Goal: Information Seeking & Learning: Learn about a topic

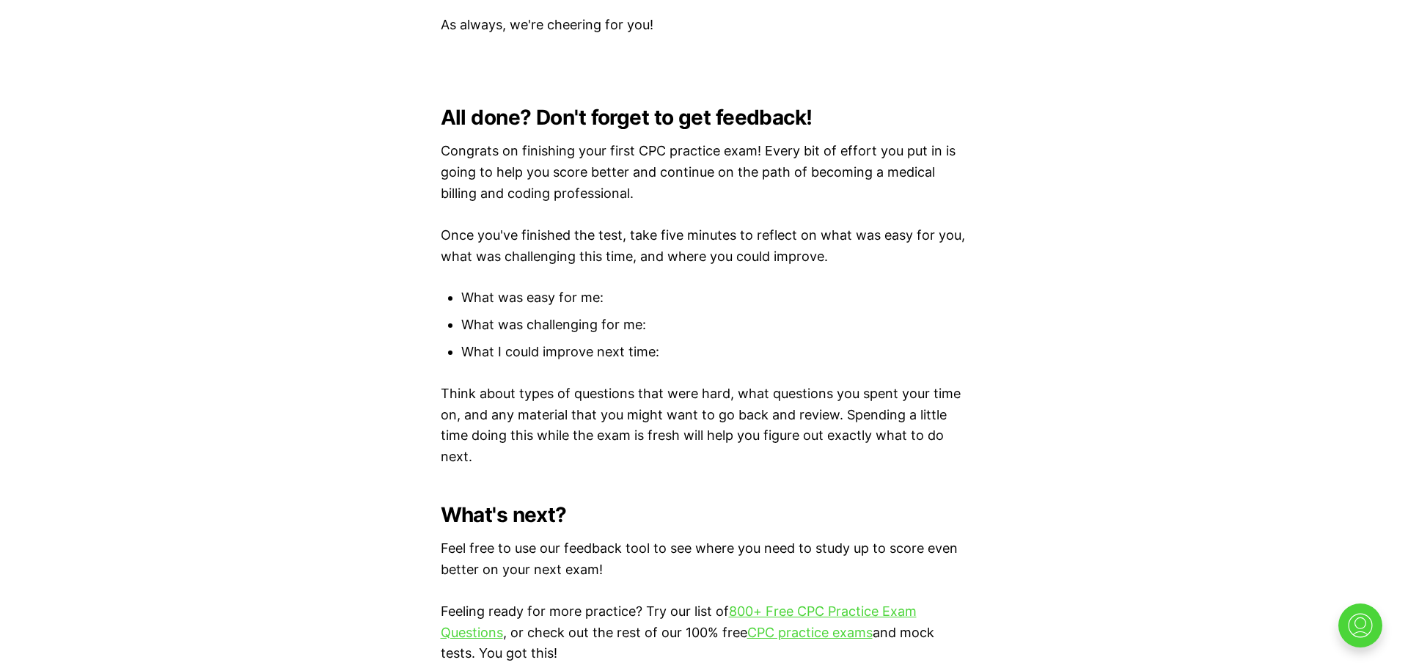
scroll to position [4109, 0]
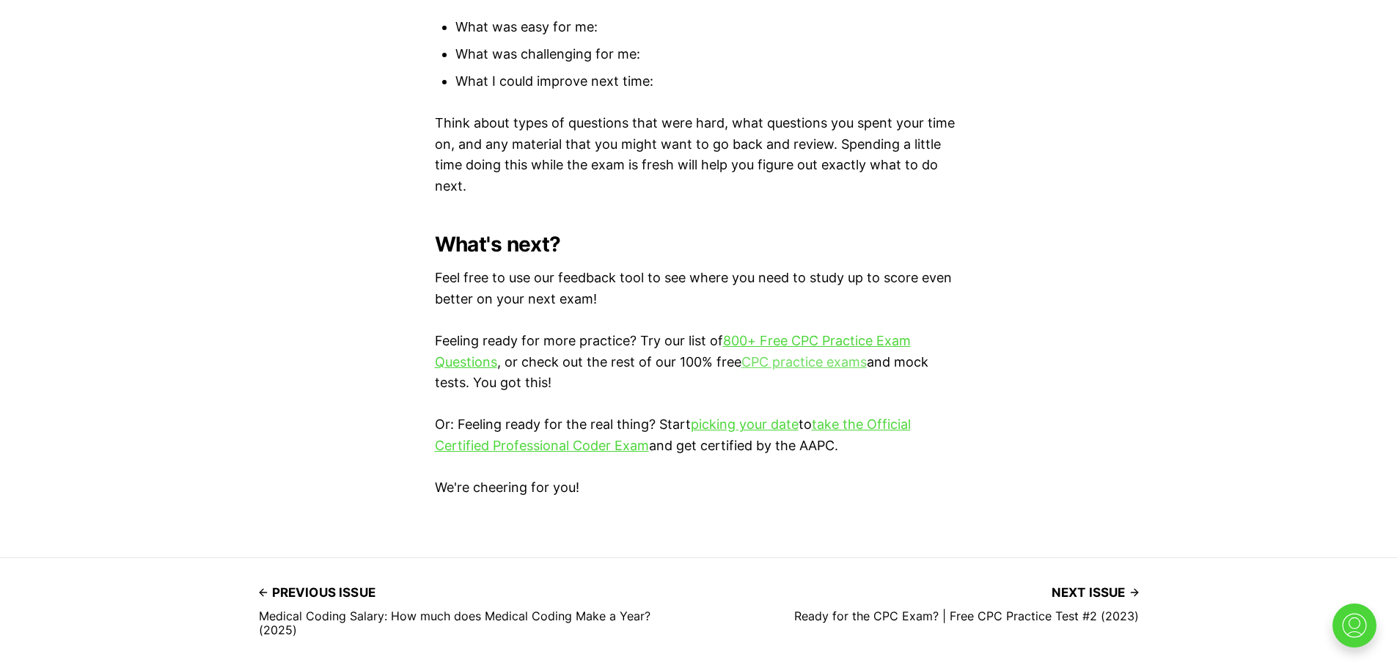
click at [781, 357] on link "CPC practice exams" at bounding box center [803, 361] width 125 height 15
click at [774, 356] on link "CPC practice exams" at bounding box center [803, 361] width 125 height 15
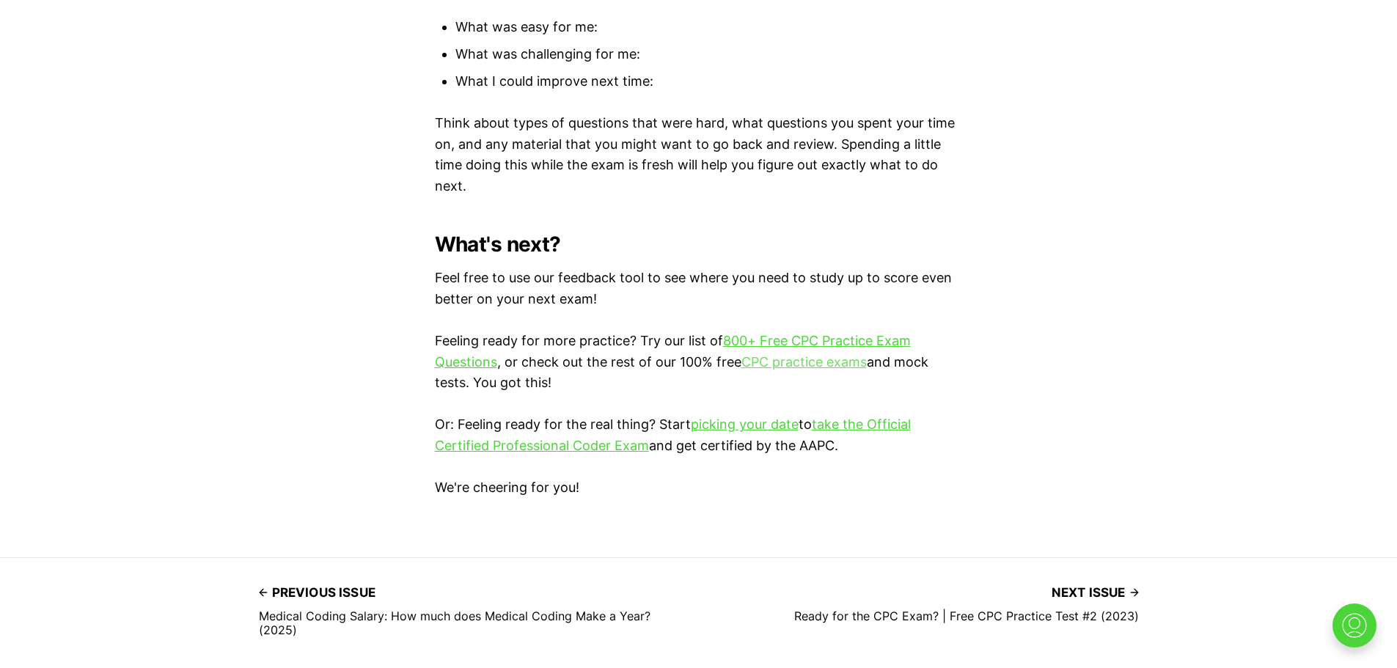
click at [774, 356] on link "CPC practice exams" at bounding box center [803, 361] width 125 height 15
click at [1122, 591] on span "Next issue" at bounding box center [1094, 592] width 87 height 23
click at [1362, 620] on img at bounding box center [1354, 625] width 47 height 47
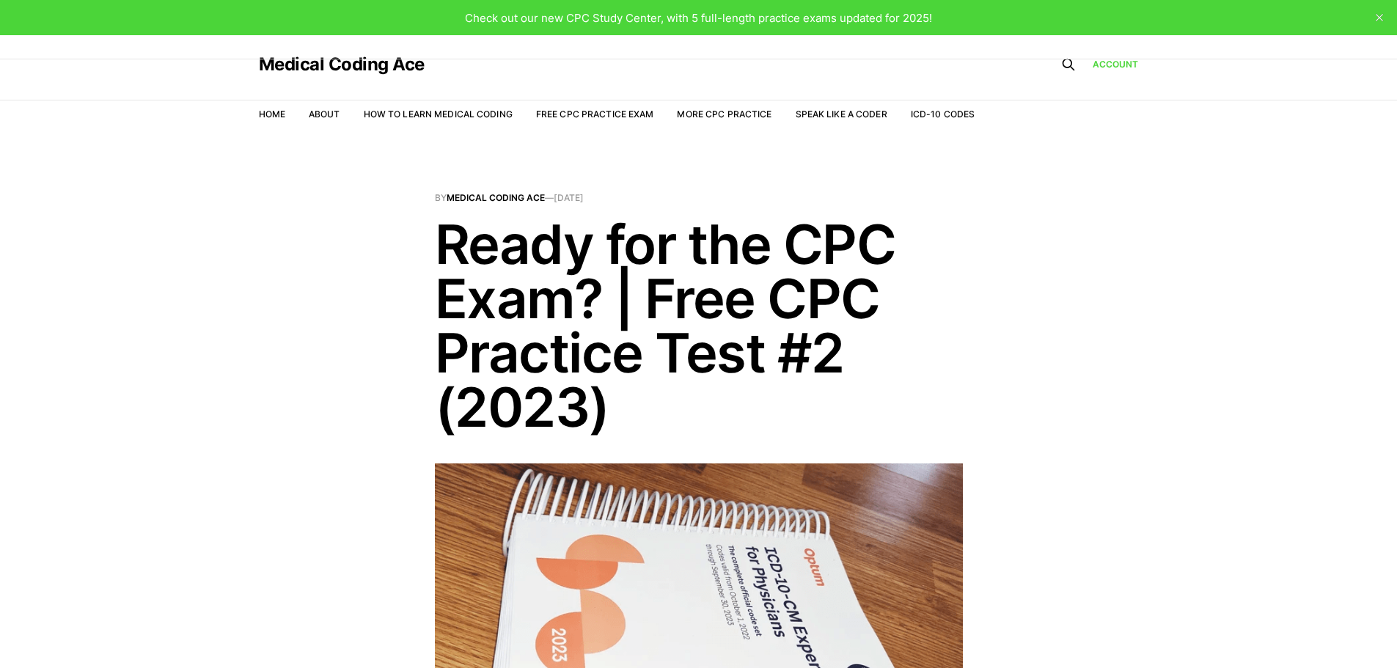
click at [1390, 7] on button "close" at bounding box center [1378, 17] width 23 height 23
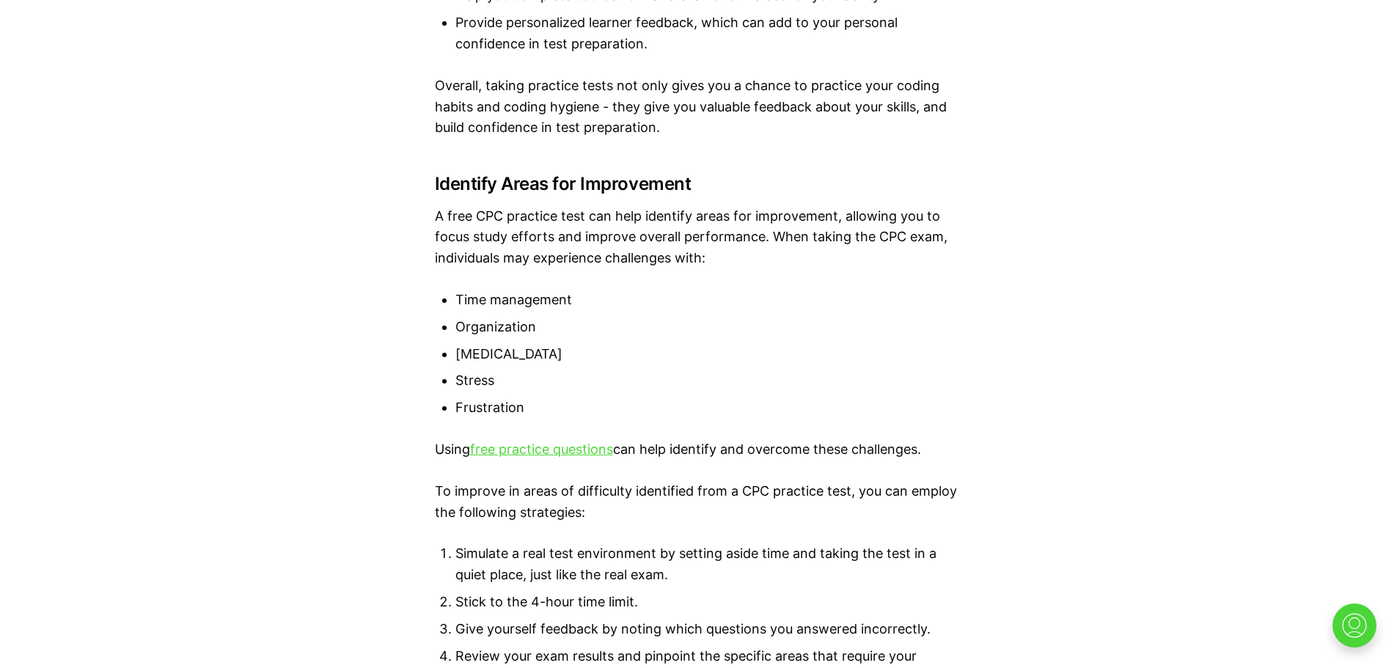
scroll to position [3161, 0]
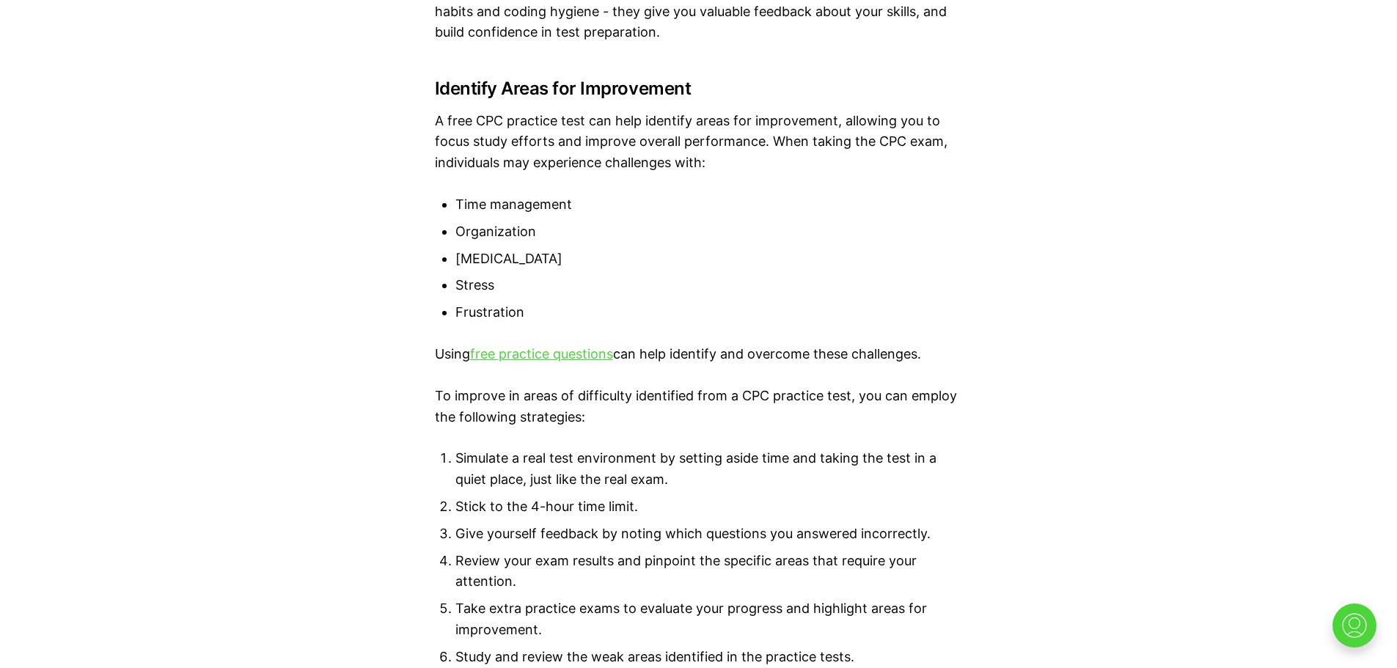
drag, startPoint x: 1399, startPoint y: 30, endPoint x: 1386, endPoint y: 200, distance: 170.6
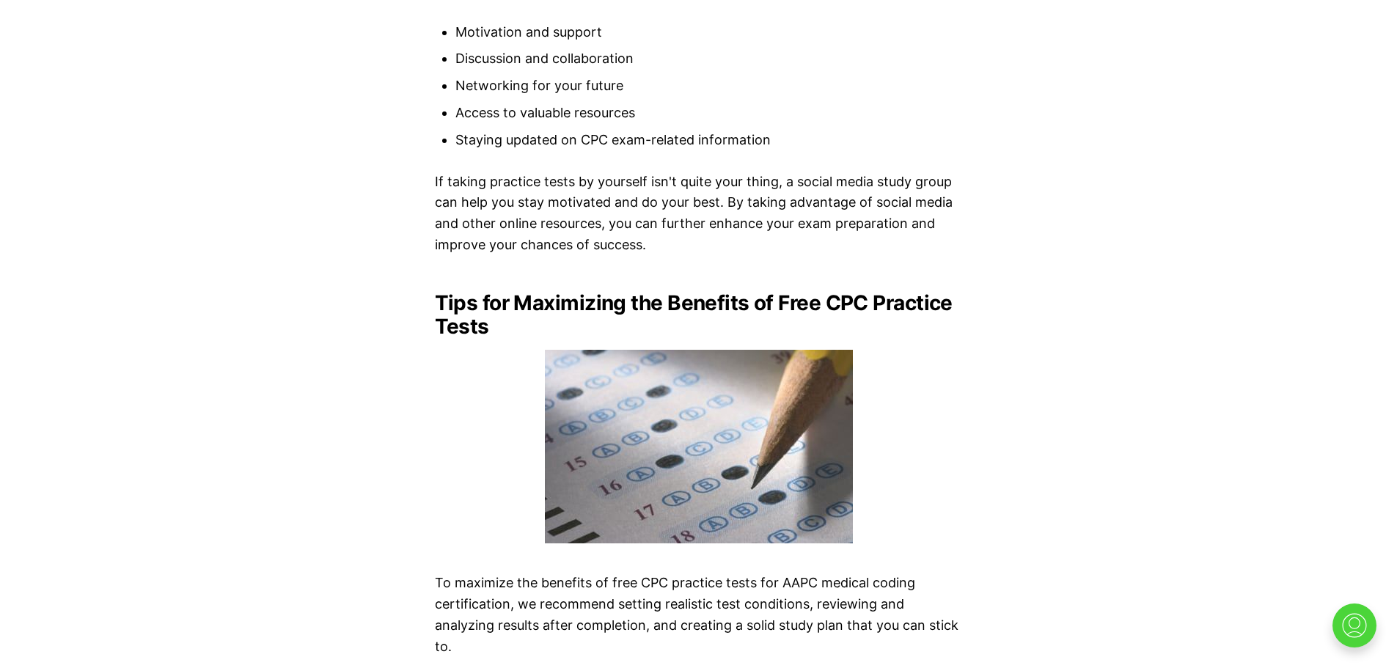
scroll to position [6555, 0]
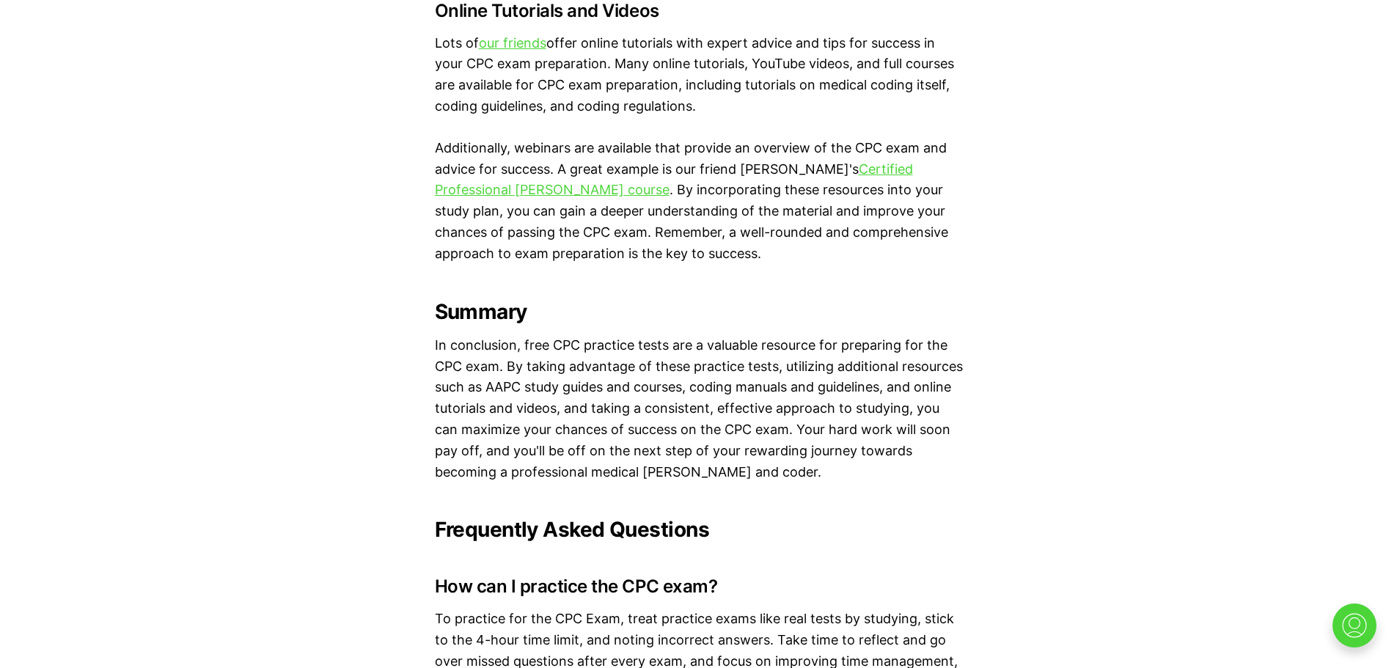
scroll to position [10820, 0]
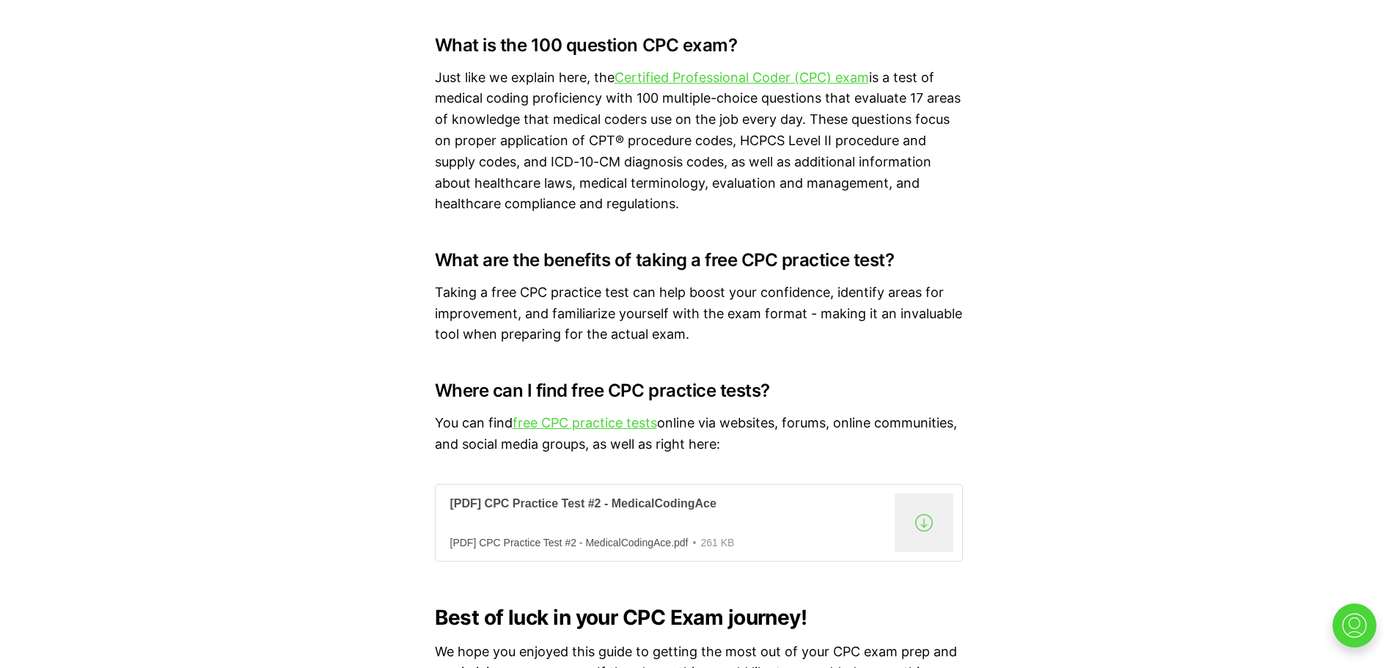
click at [464, 512] on div "[PDF] CPC Practice Test #2 - MedicalCodingAce" at bounding box center [669, 503] width 438 height 15
click at [925, 551] on div ".a{fill:none;stroke:currentColor;stroke-linecap:round;stroke-linejoin:round;str…" at bounding box center [923, 522] width 59 height 59
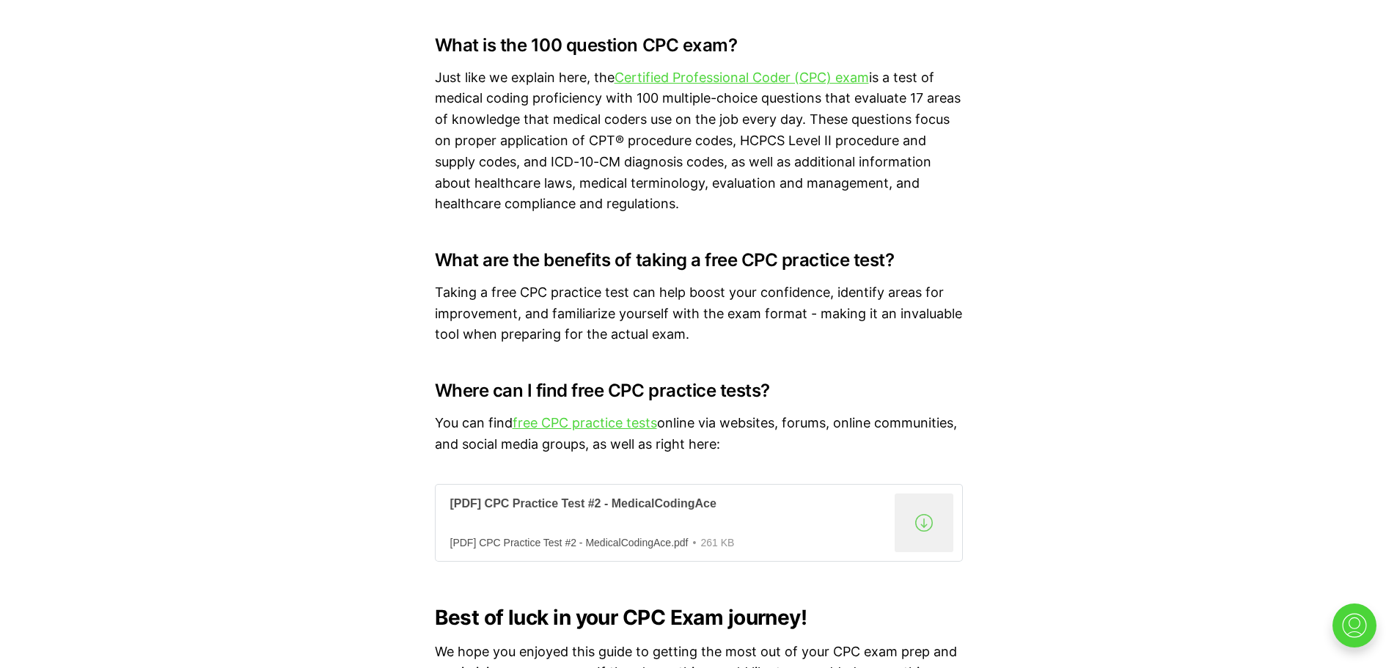
click at [925, 551] on div ".a{fill:none;stroke:currentColor;stroke-linecap:round;stroke-linejoin:round;str…" at bounding box center [923, 522] width 59 height 59
click at [923, 536] on div ".a{fill:none;stroke:currentColor;stroke-linecap:round;stroke-linejoin:round;str…" at bounding box center [923, 522] width 59 height 59
click at [924, 536] on div ".a{fill:none;stroke:currentColor;stroke-linecap:round;stroke-linejoin:round;str…" at bounding box center [923, 522] width 59 height 59
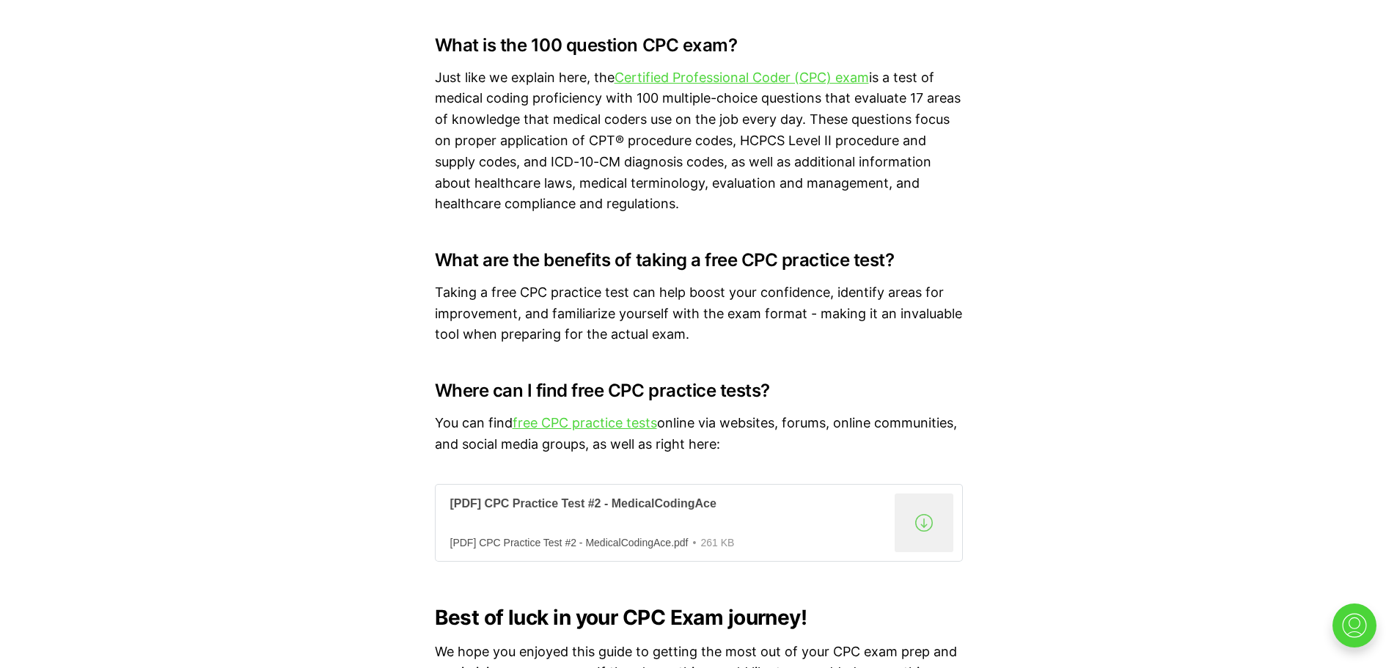
click at [592, 512] on div "[PDF] CPC Practice Test #2 - MedicalCodingAce" at bounding box center [669, 503] width 438 height 15
click at [591, 512] on div "[PDF] CPC Practice Test #2 - MedicalCodingAce" at bounding box center [669, 503] width 438 height 15
click at [589, 512] on div "[PDF] CPC Practice Test #2 - MedicalCodingAce" at bounding box center [669, 503] width 438 height 15
click at [550, 512] on div "[PDF] CPC Practice Test #2 - MedicalCodingAce" at bounding box center [669, 503] width 438 height 15
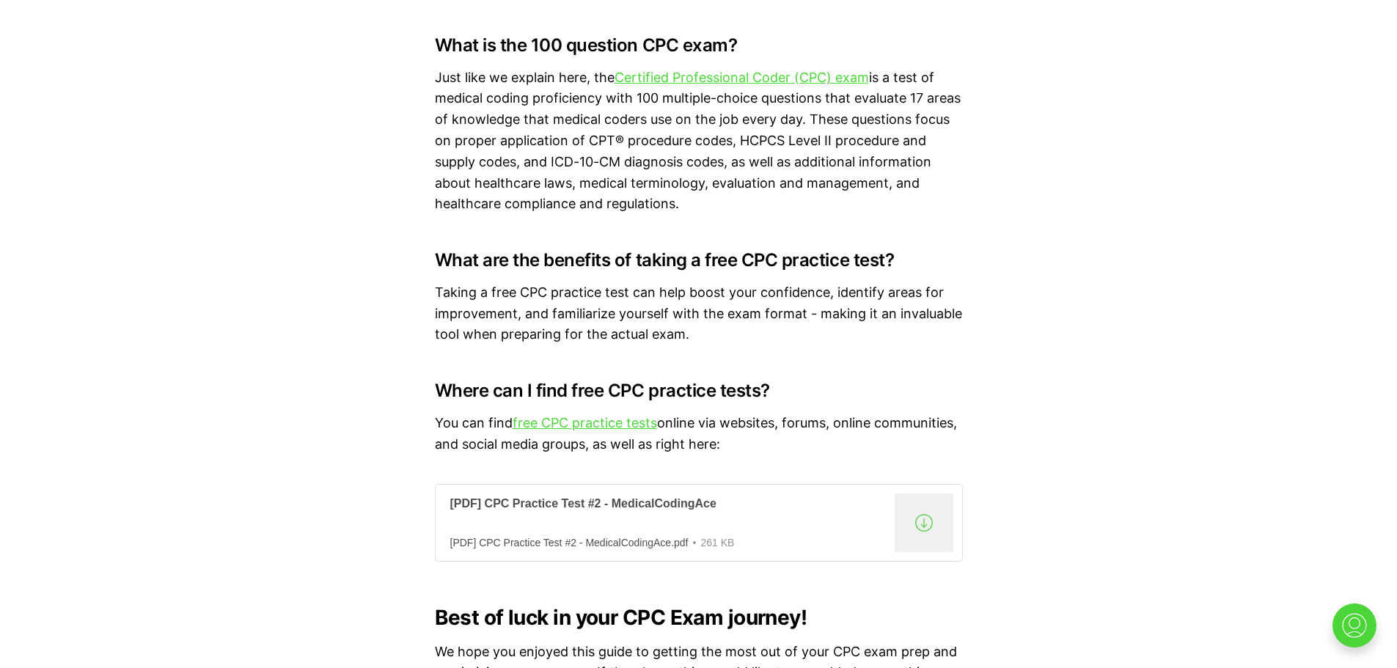
click at [550, 512] on div "[PDF] CPC Practice Test #2 - MedicalCodingAce" at bounding box center [669, 503] width 438 height 15
click at [550, 430] on link "free CPC practice tests" at bounding box center [584, 422] width 144 height 15
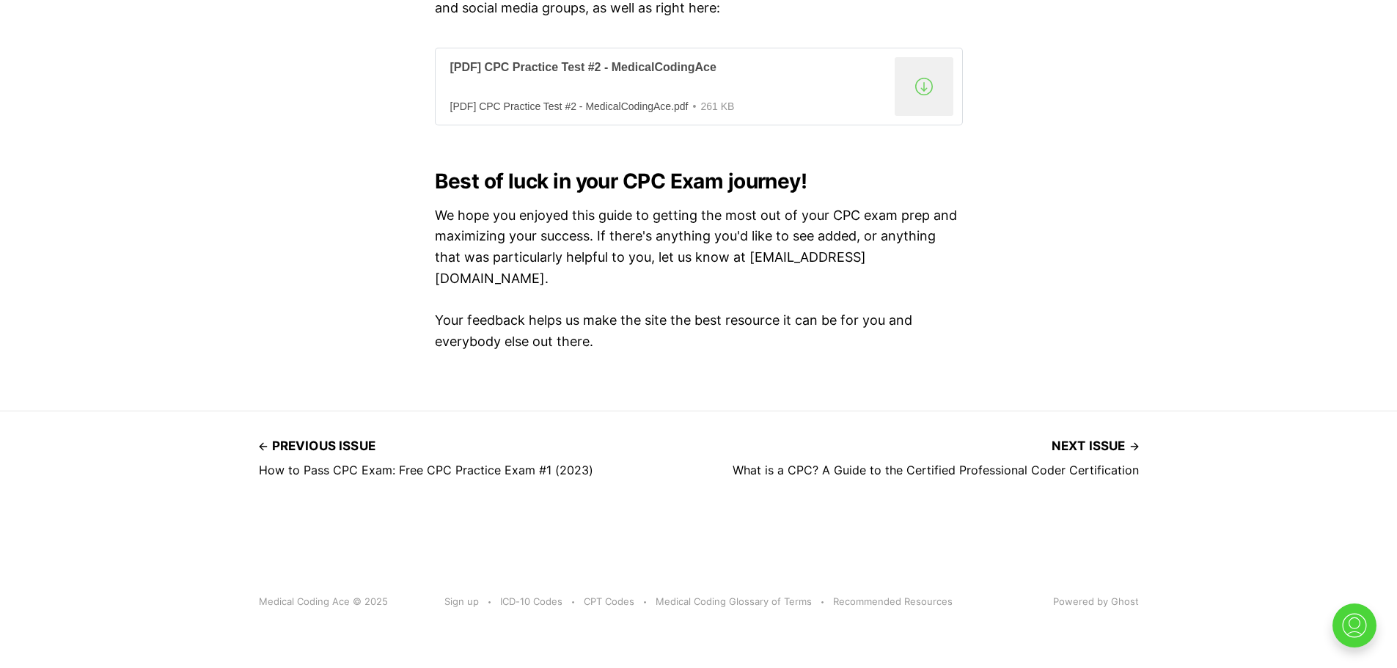
click at [650, 76] on div "[PDF] CPC Practice Test #2 - MedicalCodingAce" at bounding box center [669, 67] width 438 height 15
click at [917, 108] on div ".a{fill:none;stroke:currentColor;stroke-linecap:round;stroke-linejoin:round;str…" at bounding box center [923, 86] width 59 height 59
click at [570, 112] on div "[PDF] CPC Practice Test #2 - MedicalCodingAce.pdf" at bounding box center [569, 106] width 238 height 12
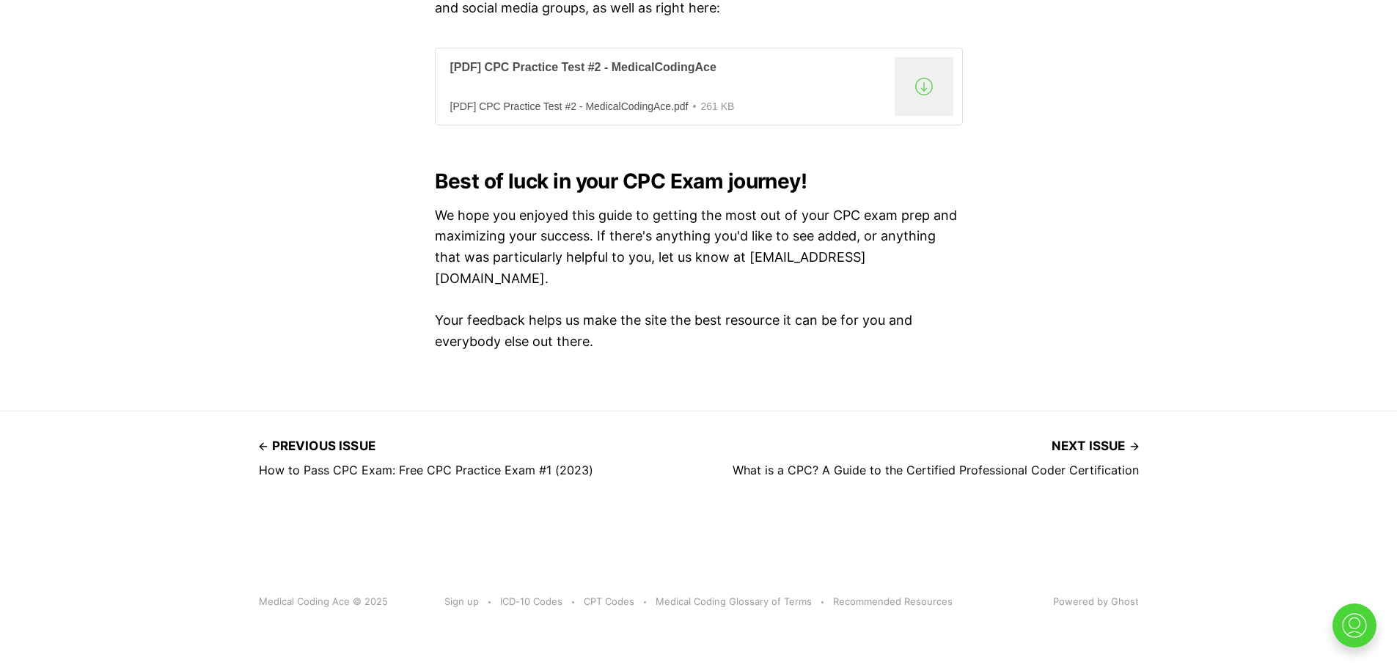
click at [570, 112] on div "[PDF] CPC Practice Test #2 - MedicalCodingAce.pdf" at bounding box center [569, 106] width 238 height 12
click at [574, 76] on div "[PDF] CPC Practice Test #2 - MedicalCodingAce" at bounding box center [669, 67] width 438 height 15
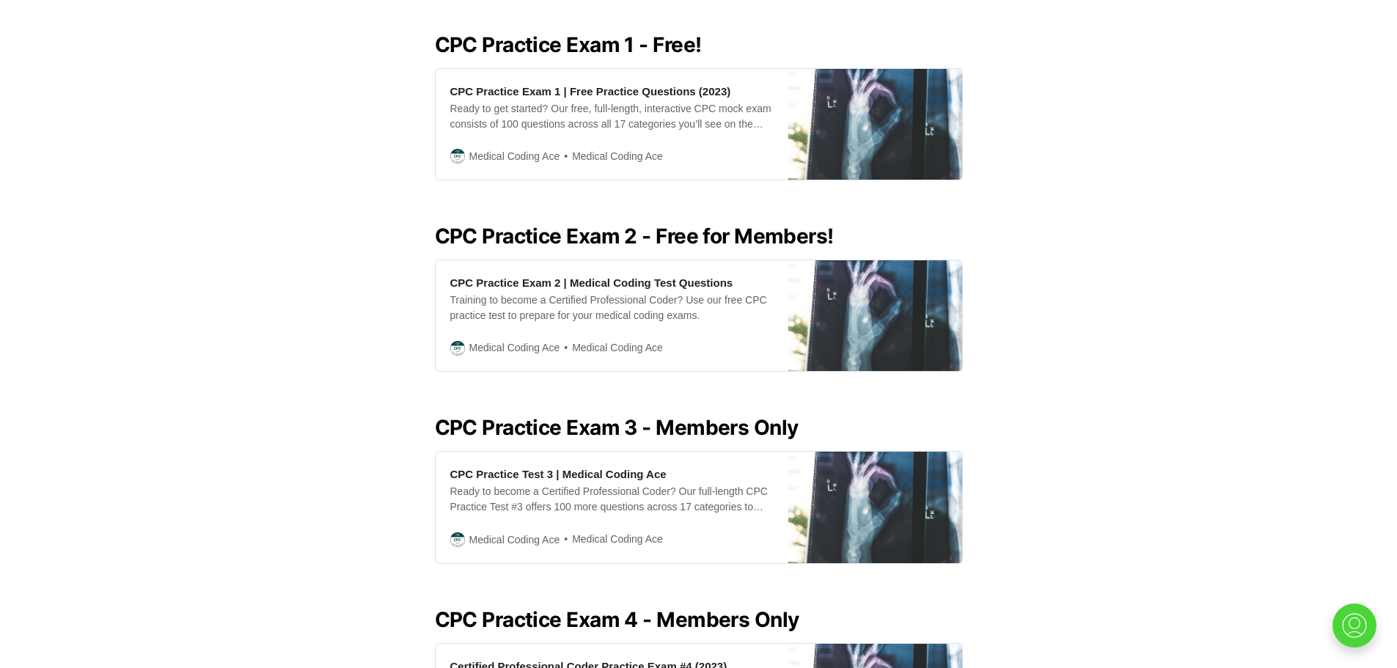
scroll to position [669, 0]
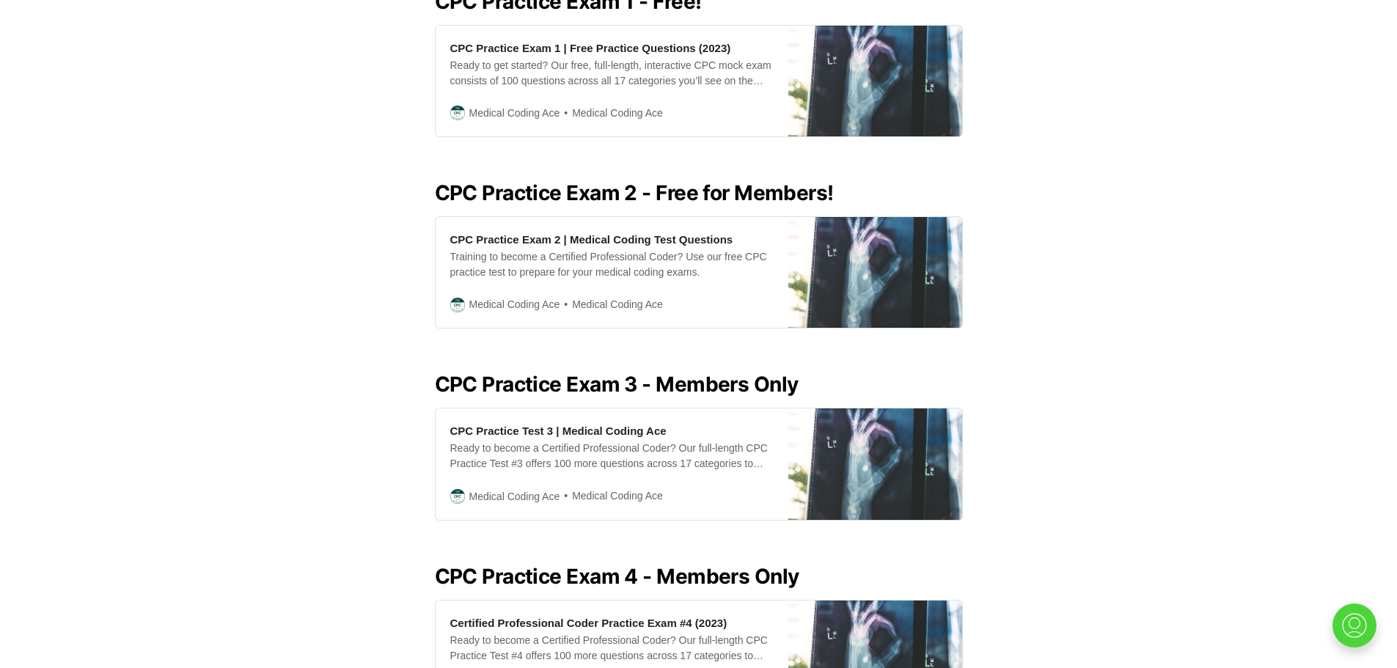
click at [1367, 301] on div "Looking for all our CPC Exam practice resources in one place? Look no further! …" at bounding box center [698, 587] width 1397 height 1840
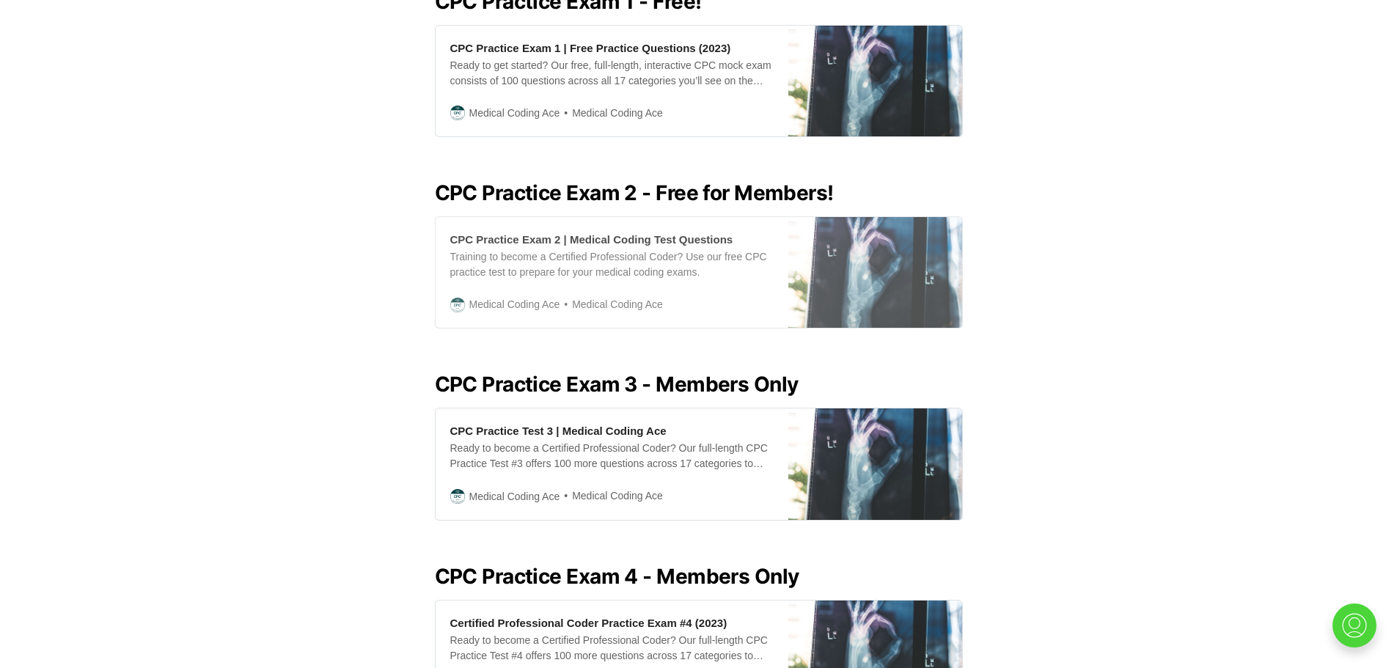
click at [453, 298] on img at bounding box center [457, 305] width 15 height 15
click at [482, 296] on span "Medical Coding Ace" at bounding box center [514, 304] width 91 height 16
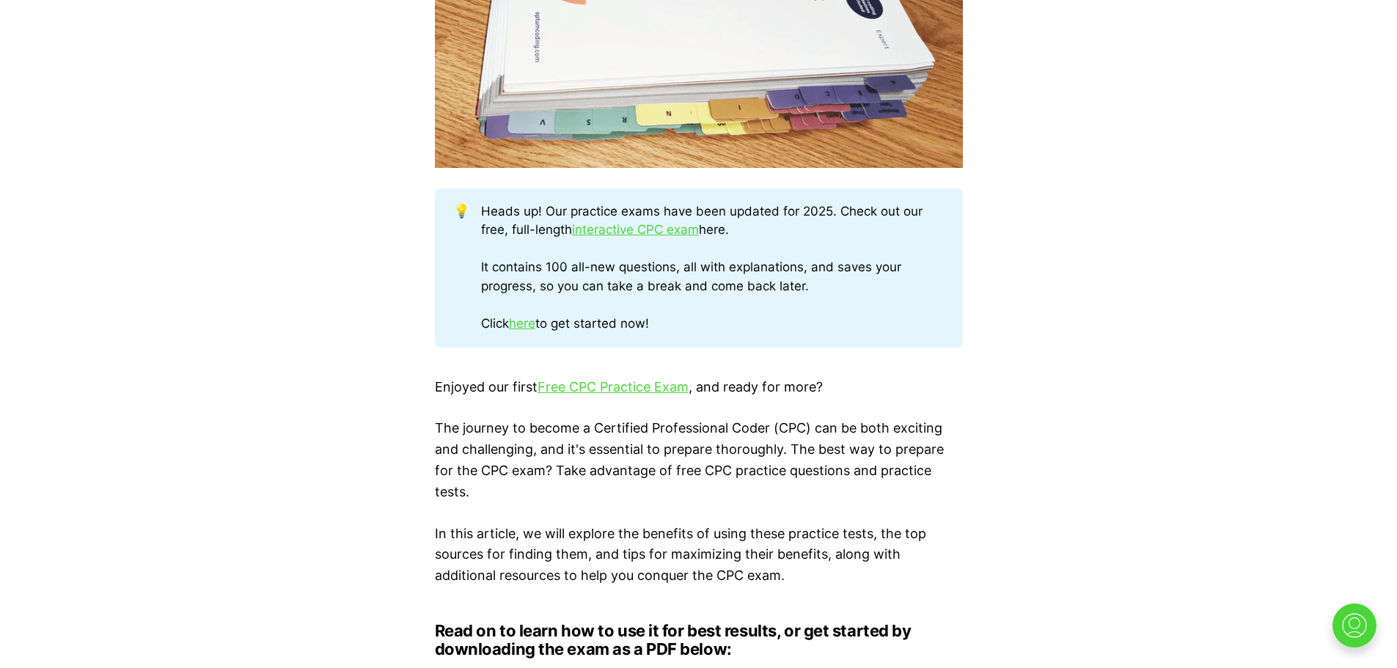
scroll to position [1131, 0]
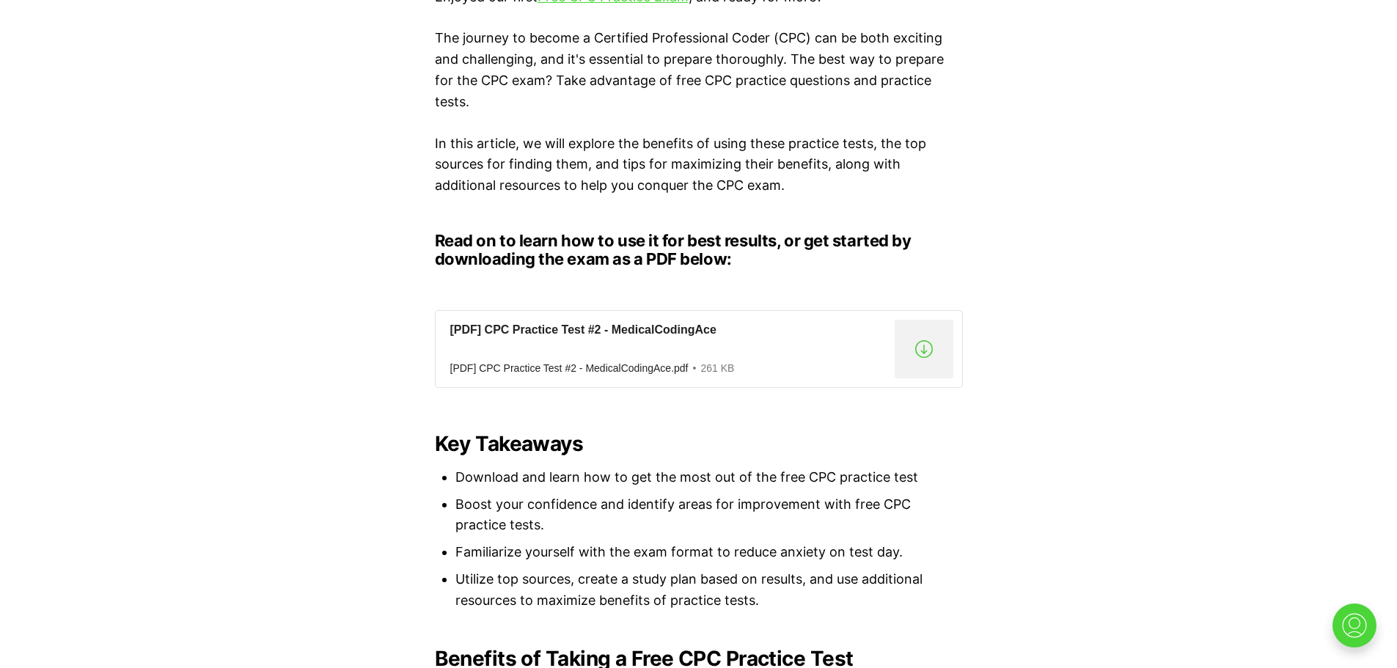
scroll to position [906, 0]
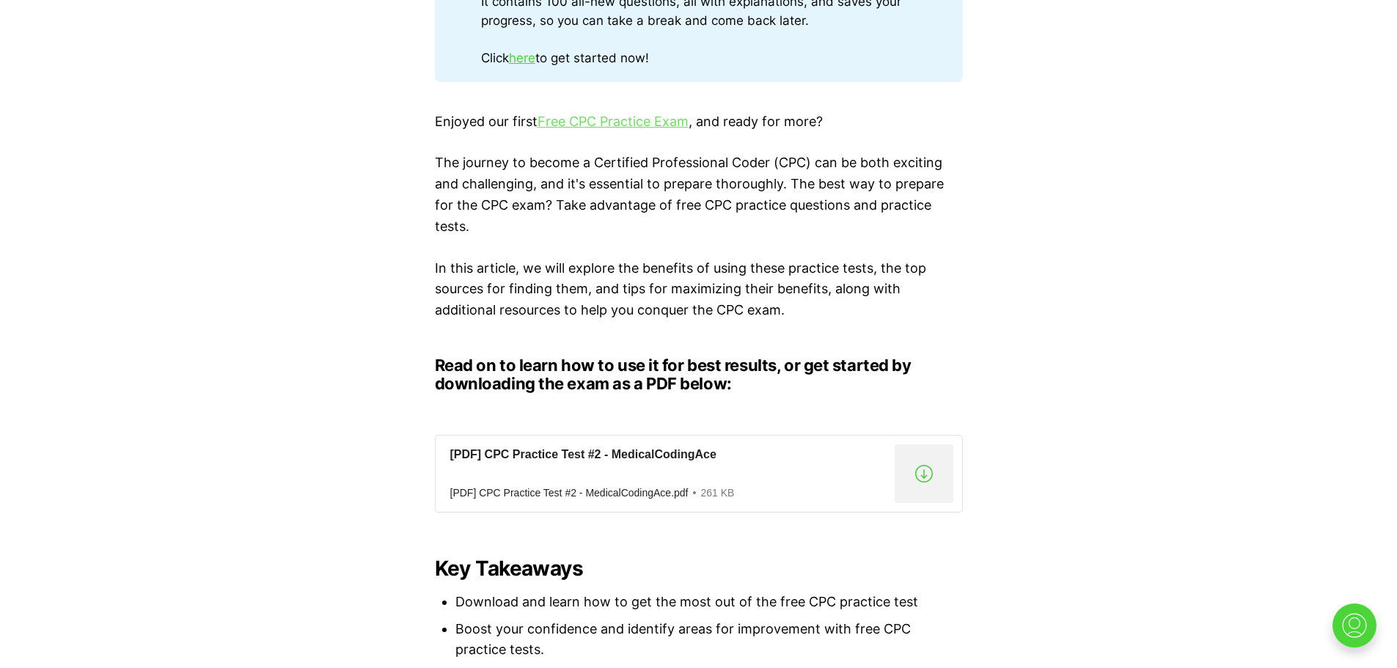
click at [624, 126] on link "Free CPC Practice Exam" at bounding box center [612, 121] width 151 height 15
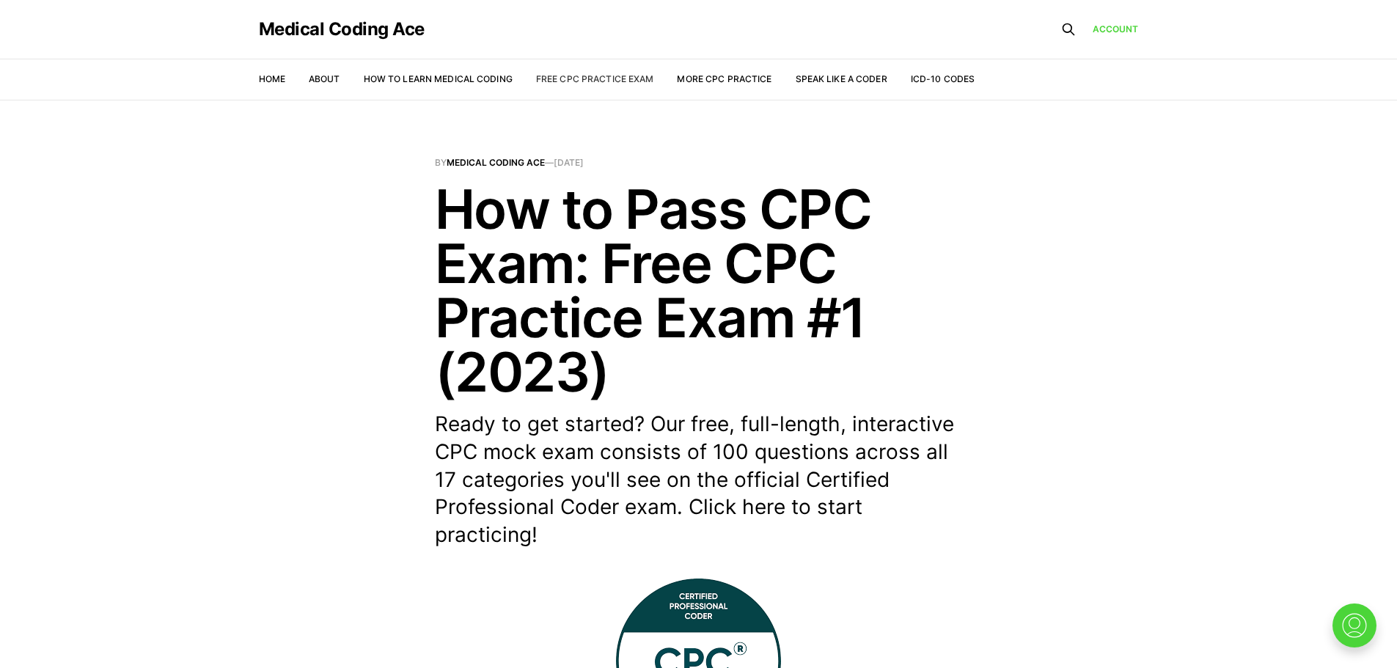
click at [613, 79] on link "Free CPC Practice Exam" at bounding box center [595, 78] width 118 height 11
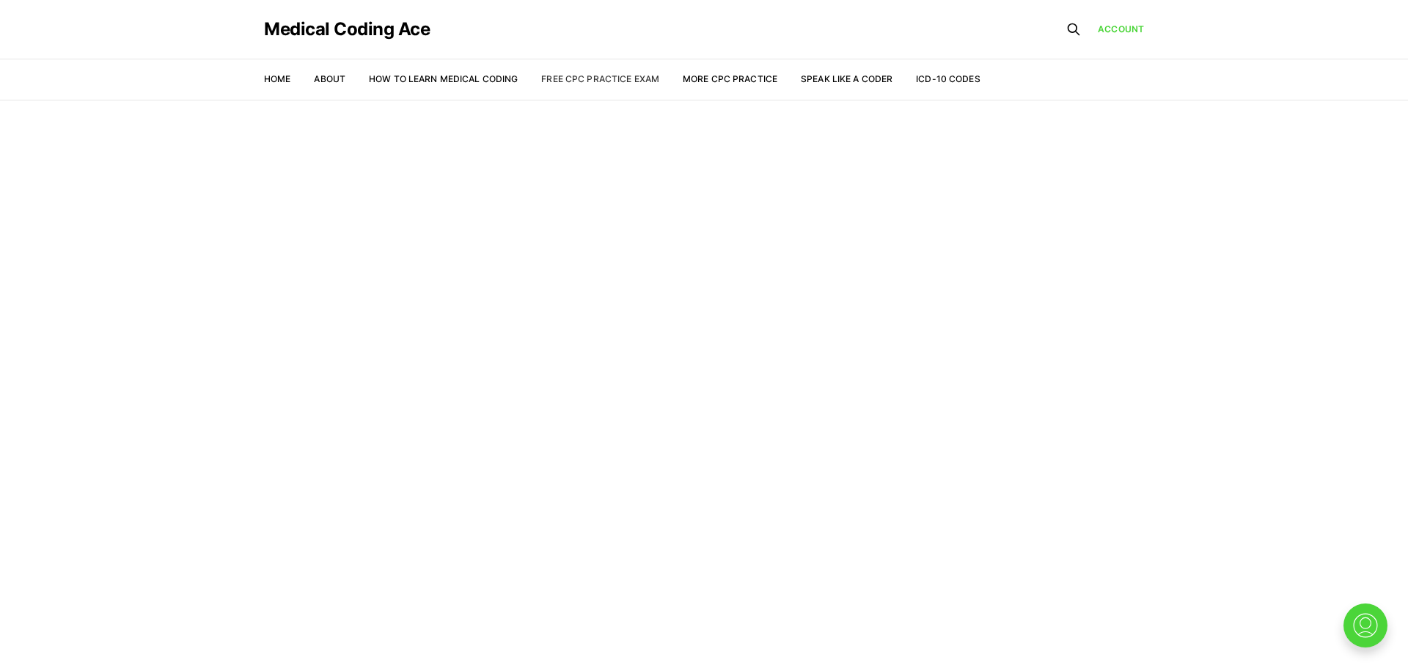
click at [586, 78] on link "Free CPC Practice Exam" at bounding box center [600, 78] width 118 height 11
click at [643, 76] on link "Free CPC Practice Exam" at bounding box center [600, 78] width 118 height 11
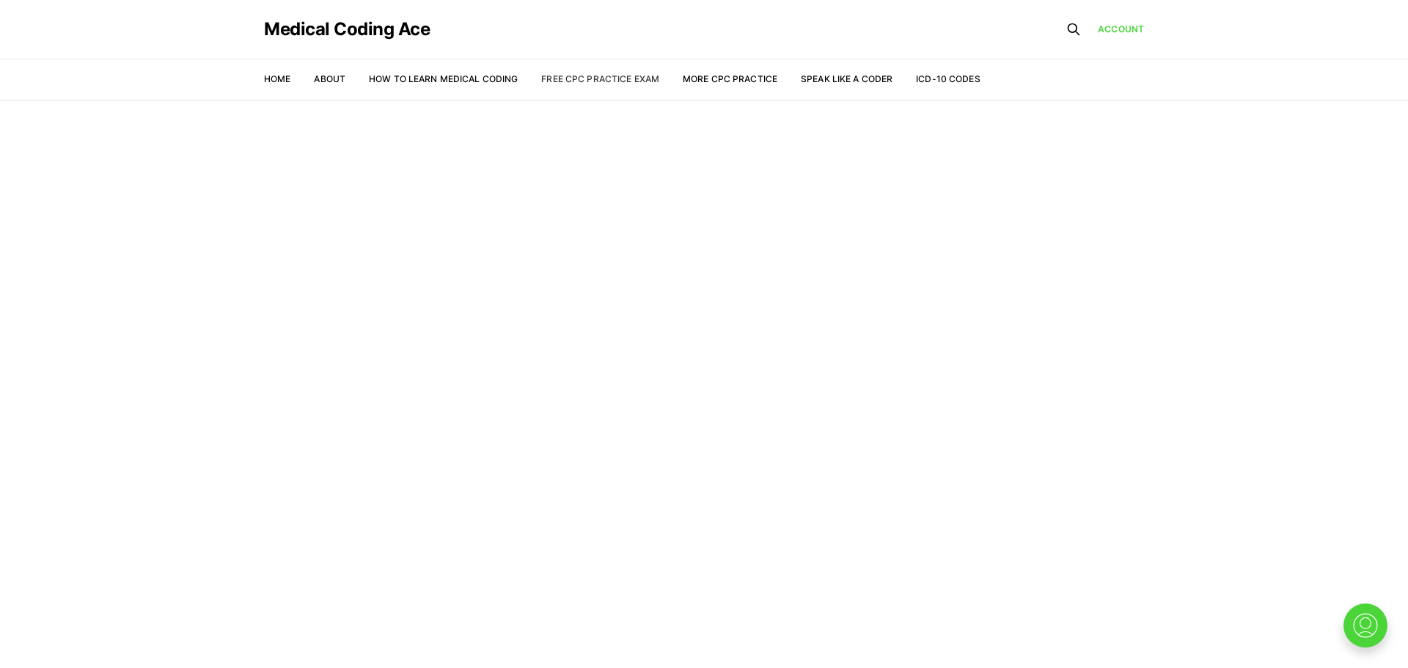
click at [643, 76] on link "Free CPC Practice Exam" at bounding box center [600, 78] width 118 height 11
click at [722, 73] on link "More CPC Practice" at bounding box center [730, 78] width 95 height 11
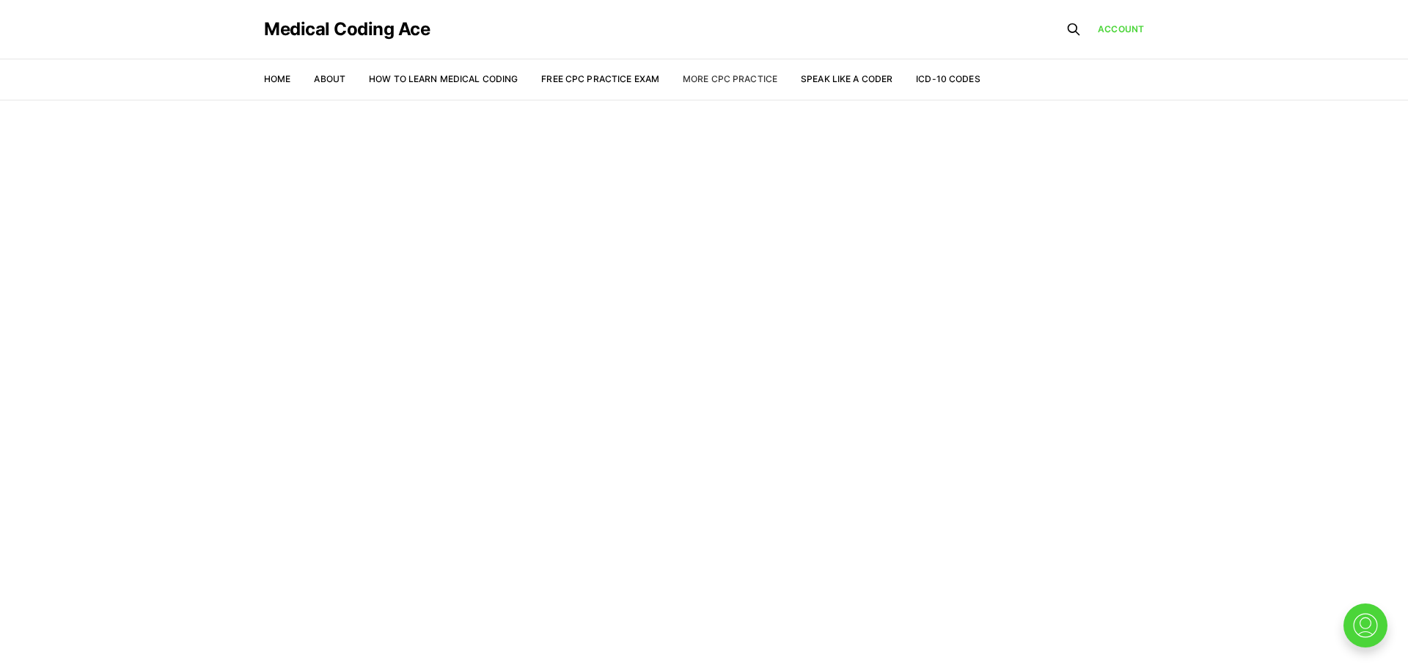
click at [722, 73] on link "More CPC Practice" at bounding box center [730, 78] width 95 height 11
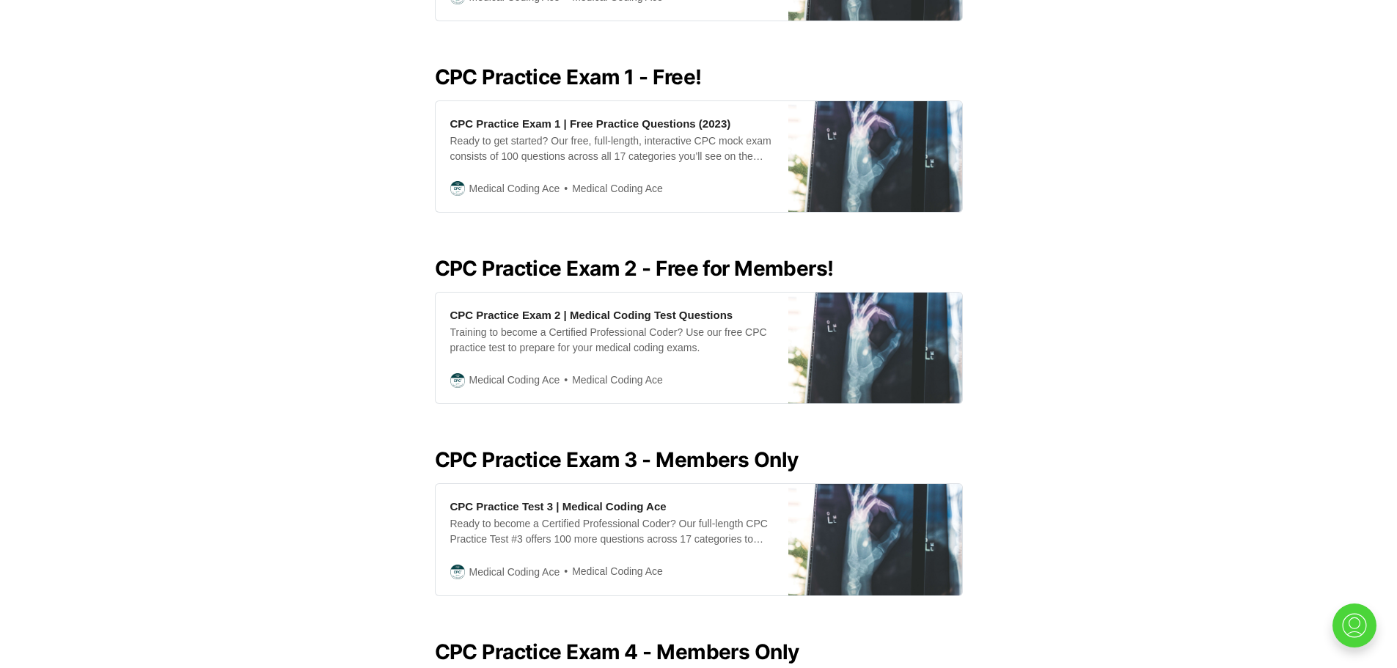
scroll to position [607, 0]
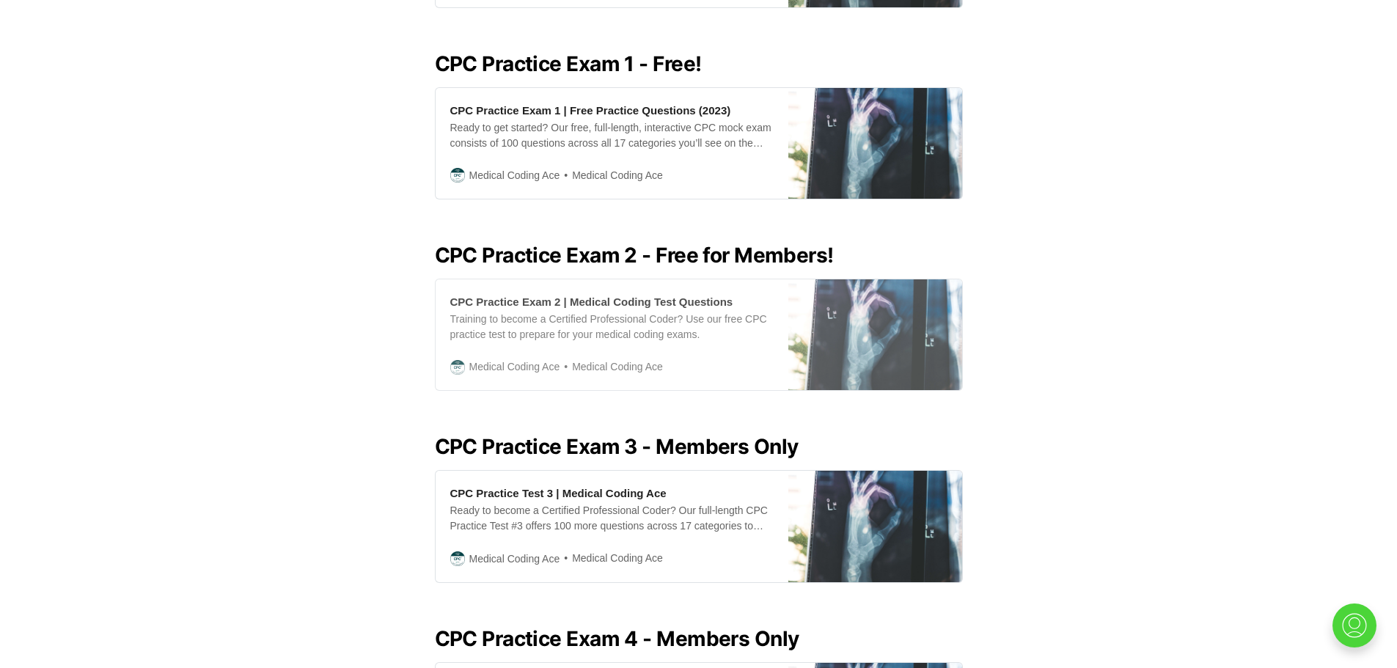
click at [474, 341] on div "CPC Practice Exam 2 | Medical Coding Test Questions Training to become a Certif…" at bounding box center [612, 334] width 353 height 111
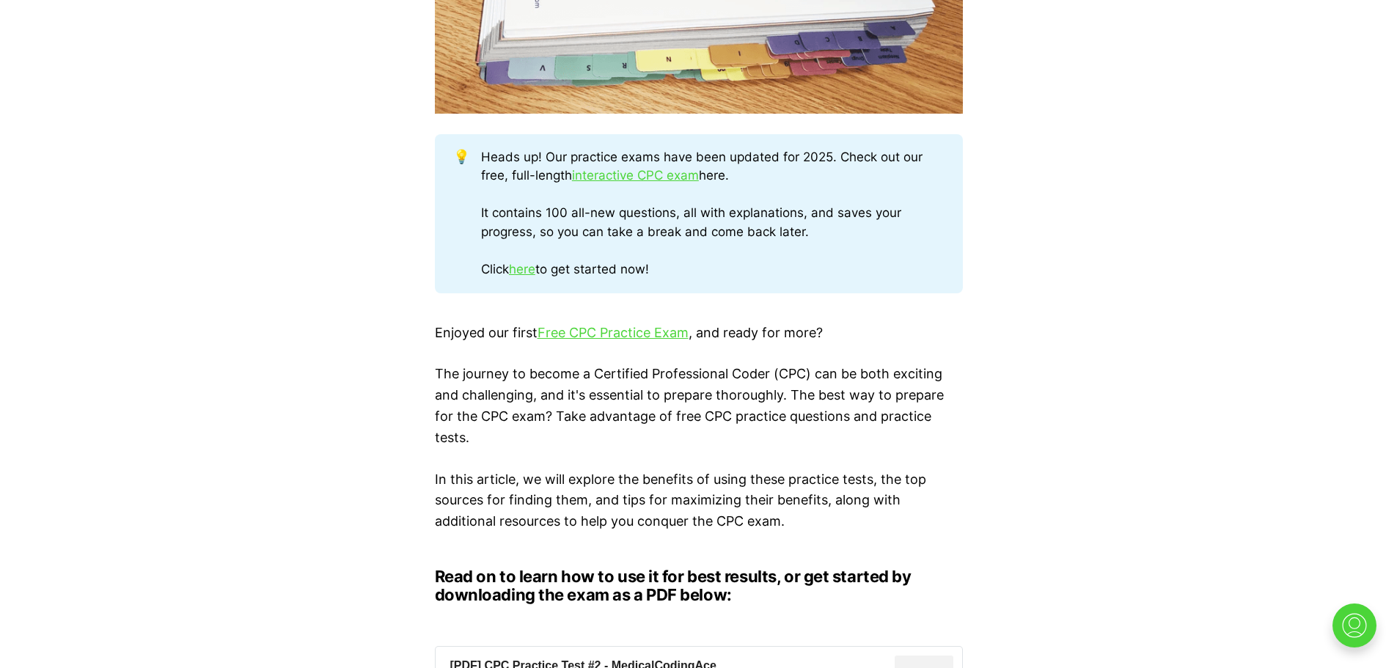
scroll to position [872, 0]
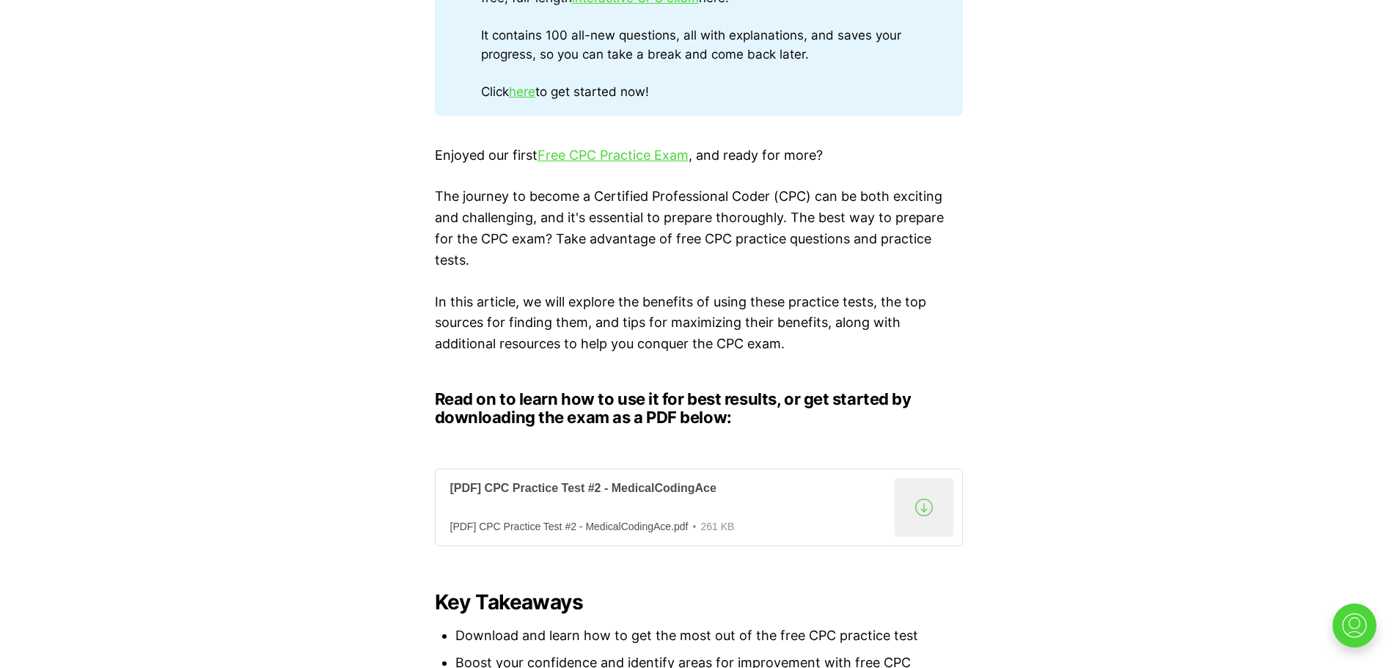
click at [492, 484] on div "[PDF] CPC Practice Test #2 - MedicalCodingAce" at bounding box center [669, 488] width 438 height 15
click at [492, 485] on div "[PDF] CPC Practice Test #2 - MedicalCodingAce" at bounding box center [669, 488] width 438 height 15
click at [505, 488] on div "[PDF] CPC Practice Test #2 - MedicalCodingAce" at bounding box center [669, 488] width 438 height 15
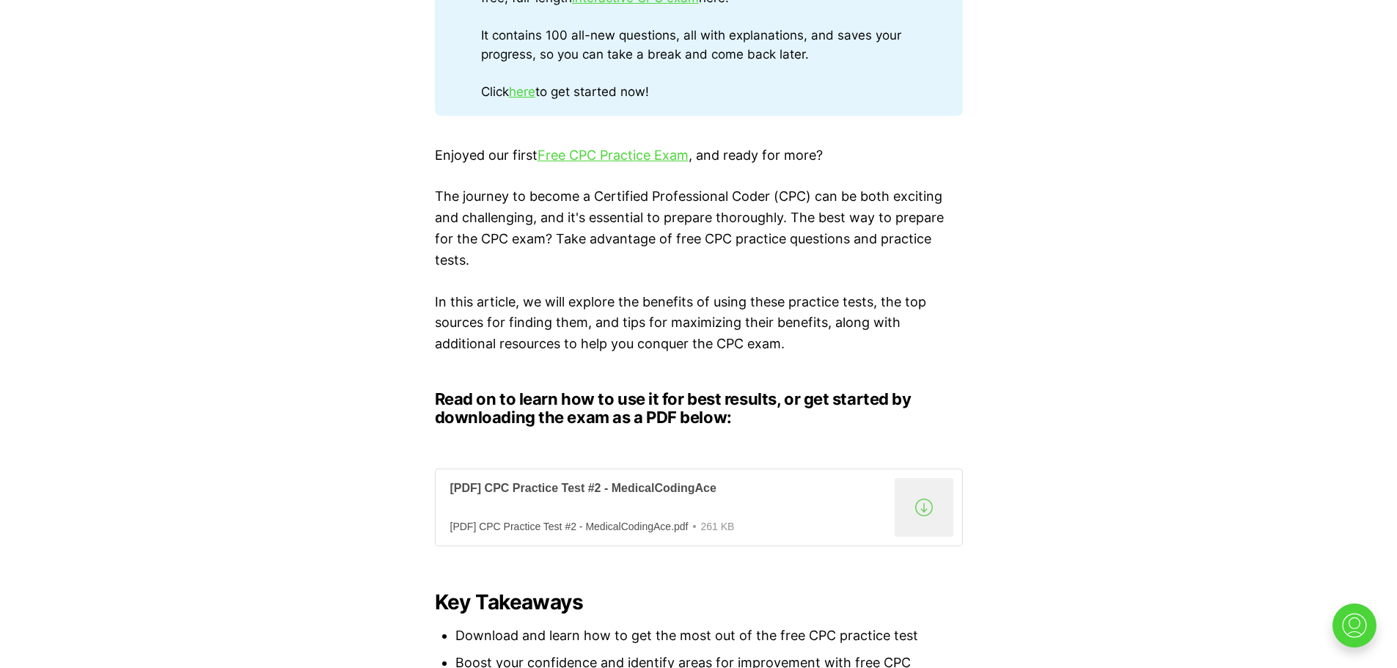
click at [927, 502] on div ".a{fill:none;stroke:currentColor;stroke-linecap:round;stroke-linejoin:round;str…" at bounding box center [923, 507] width 59 height 59
drag, startPoint x: 922, startPoint y: 502, endPoint x: 628, endPoint y: 522, distance: 293.9
click at [628, 522] on div "[PDF] CPC Practice Test #2 - MedicalCodingAce.pdf" at bounding box center [569, 527] width 238 height 12
click at [559, 527] on div "[PDF] CPC Practice Test #2 - MedicalCodingAce.pdf" at bounding box center [569, 527] width 238 height 12
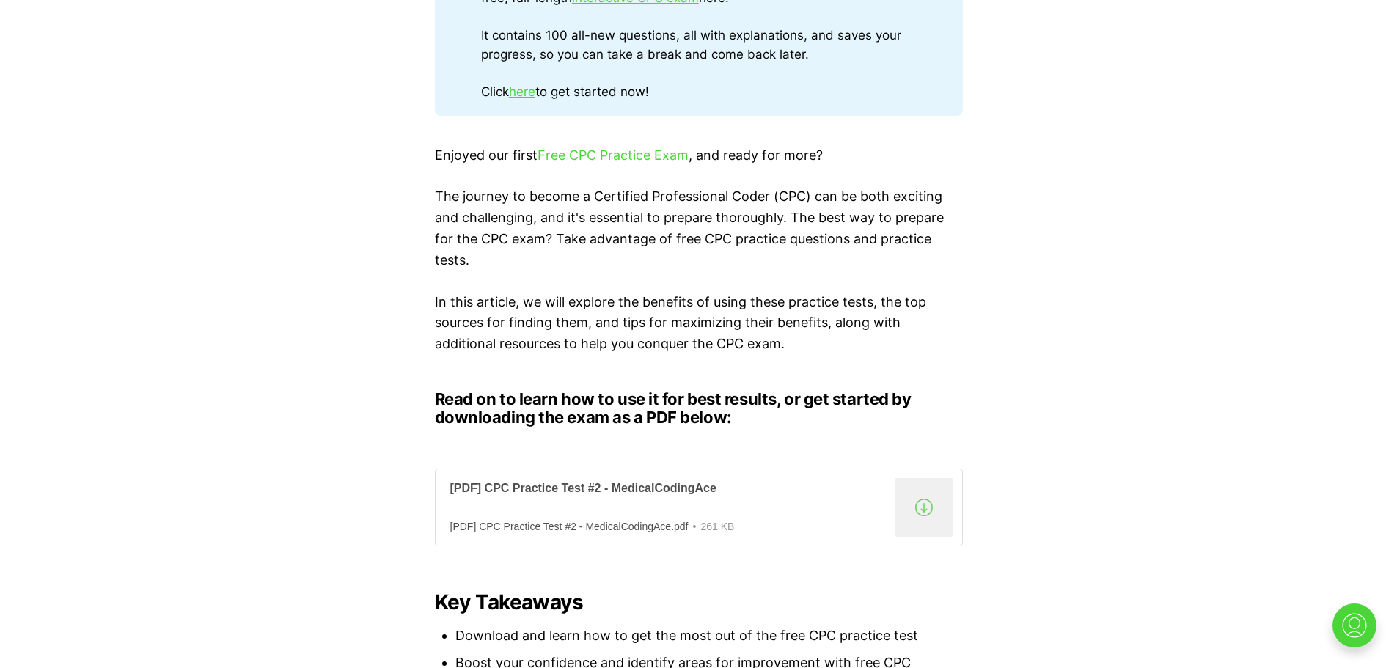
click at [559, 527] on div "[PDF] CPC Practice Test #2 - MedicalCodingAce.pdf" at bounding box center [569, 527] width 238 height 12
click at [581, 526] on div "[PDF] CPC Practice Test #2 - MedicalCodingAce.pdf" at bounding box center [569, 527] width 238 height 12
click at [581, 521] on div "[PDF] CPC Practice Test #2 - MedicalCodingAce.pdf" at bounding box center [569, 527] width 238 height 12
click at [582, 521] on div "[PDF] CPC Practice Test #2 - MedicalCodingAce.pdf" at bounding box center [569, 527] width 238 height 12
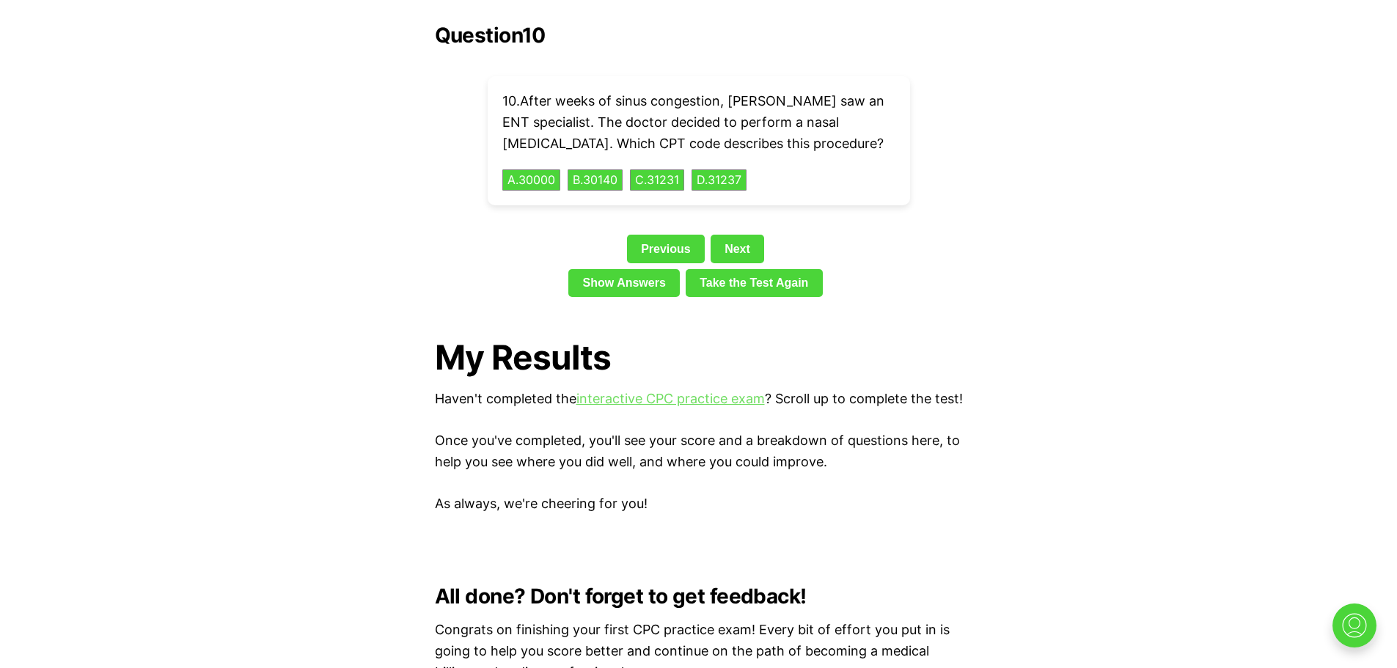
click at [633, 391] on link "interactive CPC practice exam" at bounding box center [670, 398] width 188 height 15
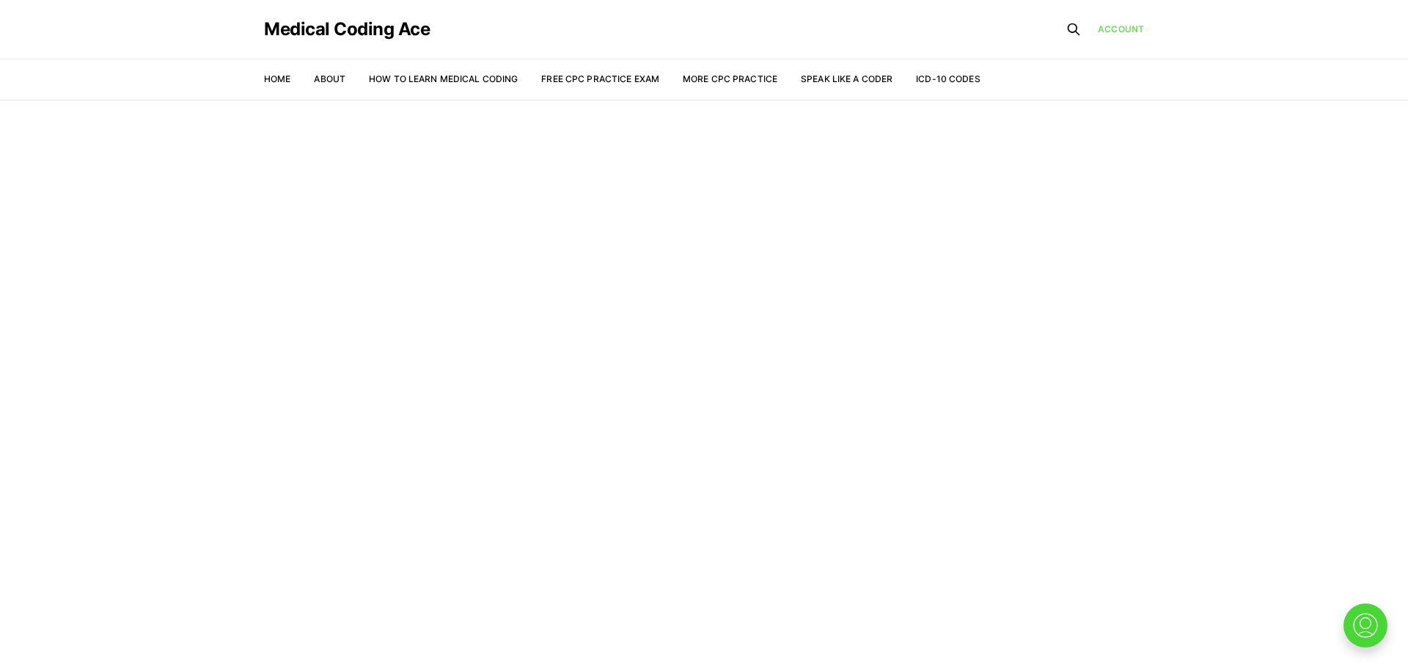
click at [1119, 25] on link "Account" at bounding box center [1121, 29] width 46 height 13
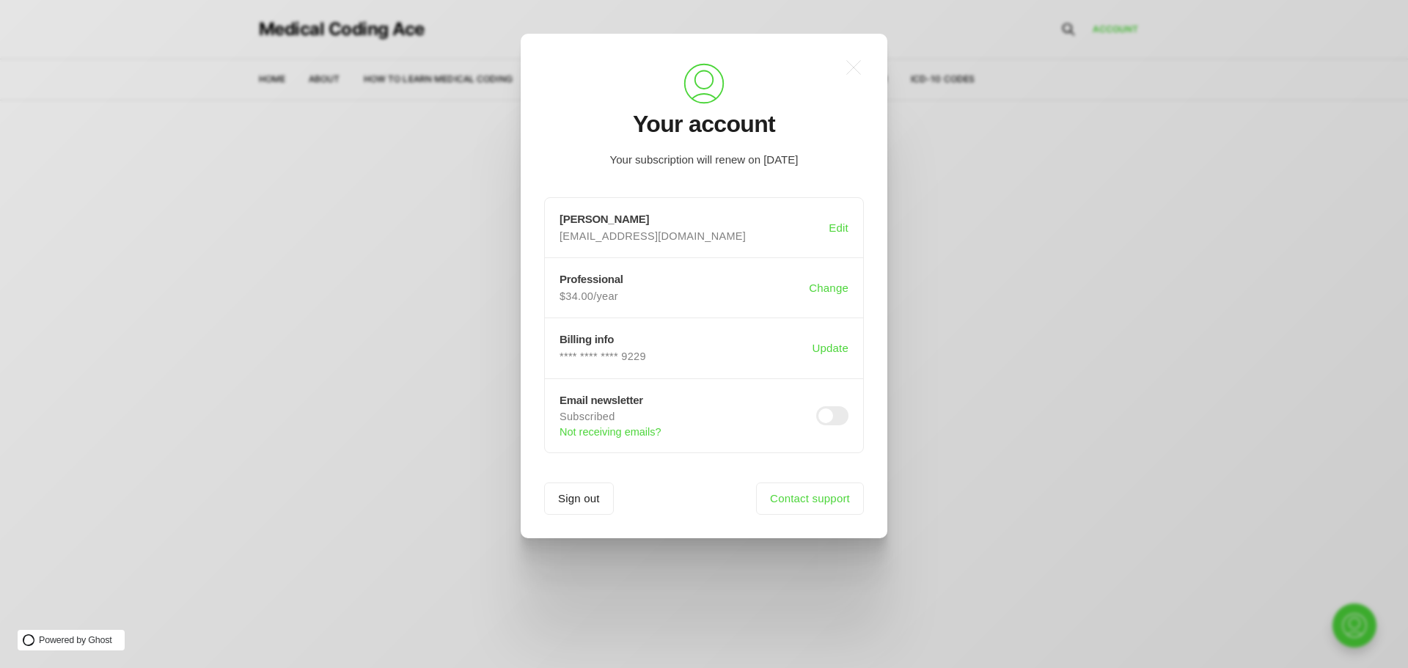
click at [947, 365] on div ".a{fill:none;stroke:currentColor;stroke-linecap:round;stroke-linejoin:round;str…" at bounding box center [715, 334] width 1430 height 668
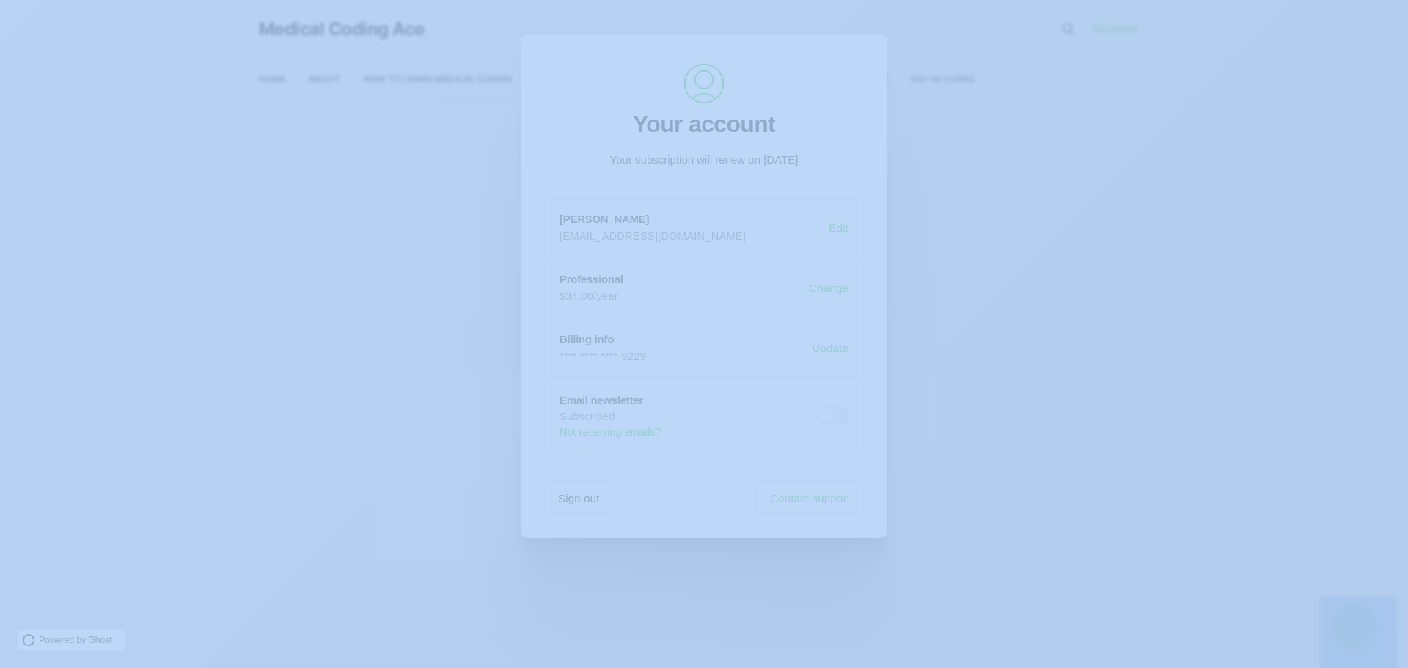
click at [947, 365] on main "Welcome to the Study Center - Student Plan" at bounding box center [698, 384] width 1397 height 568
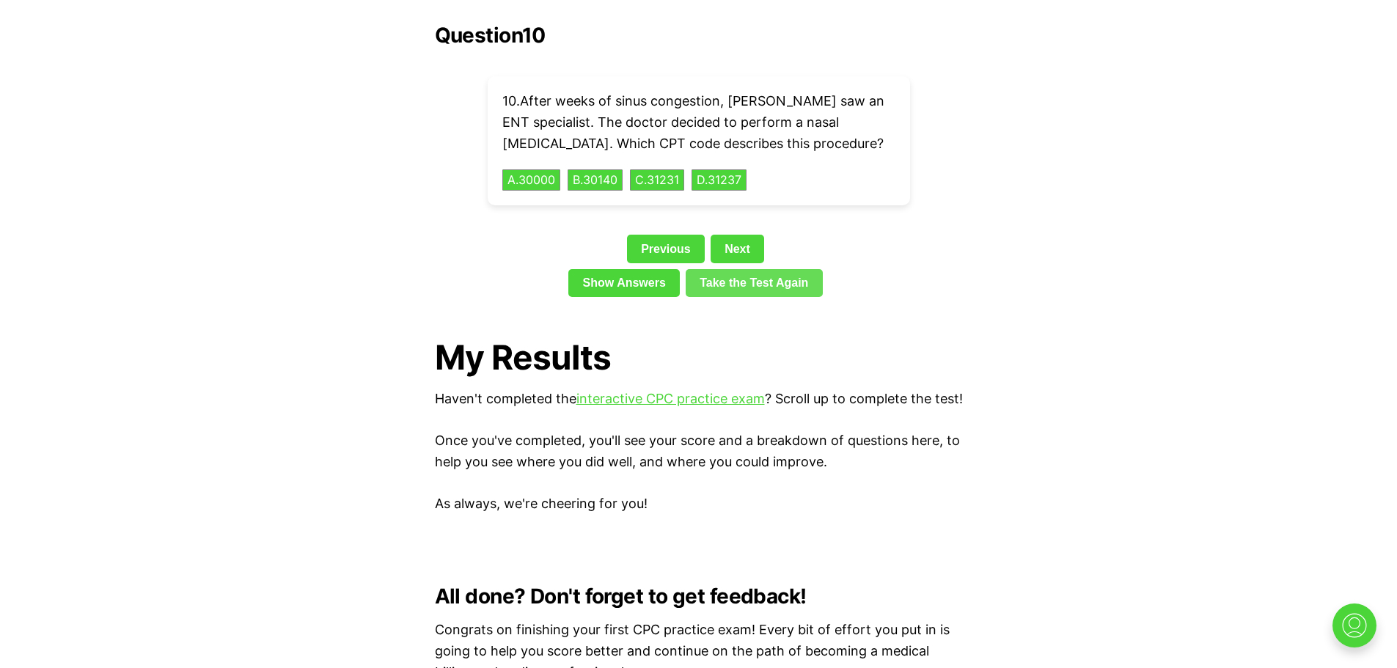
click at [708, 269] on link "Take the Test Again" at bounding box center [754, 283] width 137 height 28
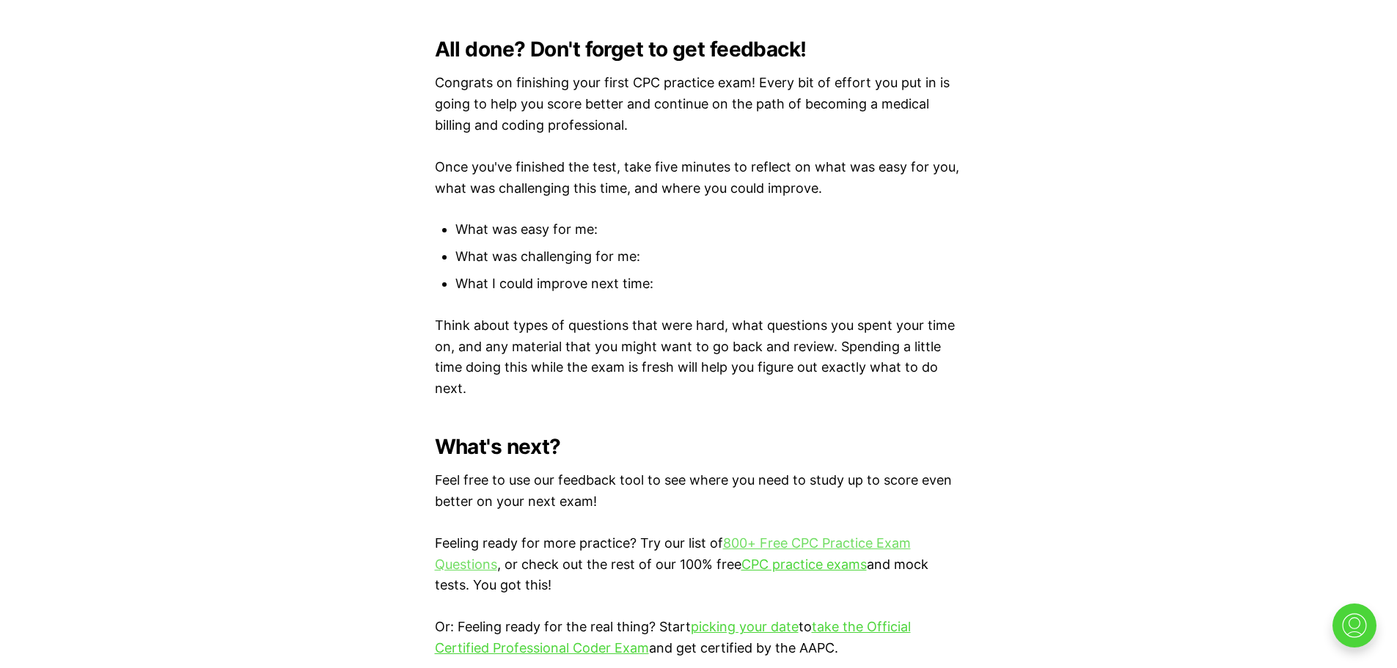
click at [763, 540] on link "800+ Free CPC Practice Exam Questions" at bounding box center [673, 553] width 476 height 37
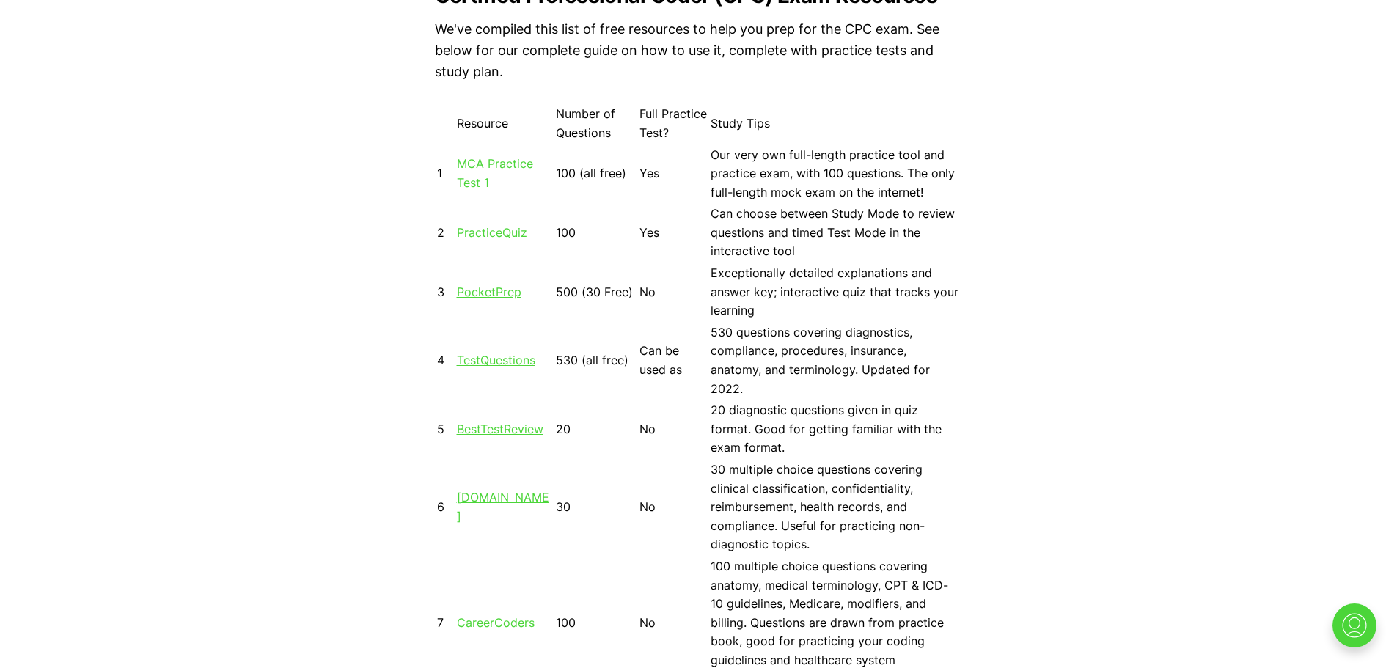
scroll to position [1253, 0]
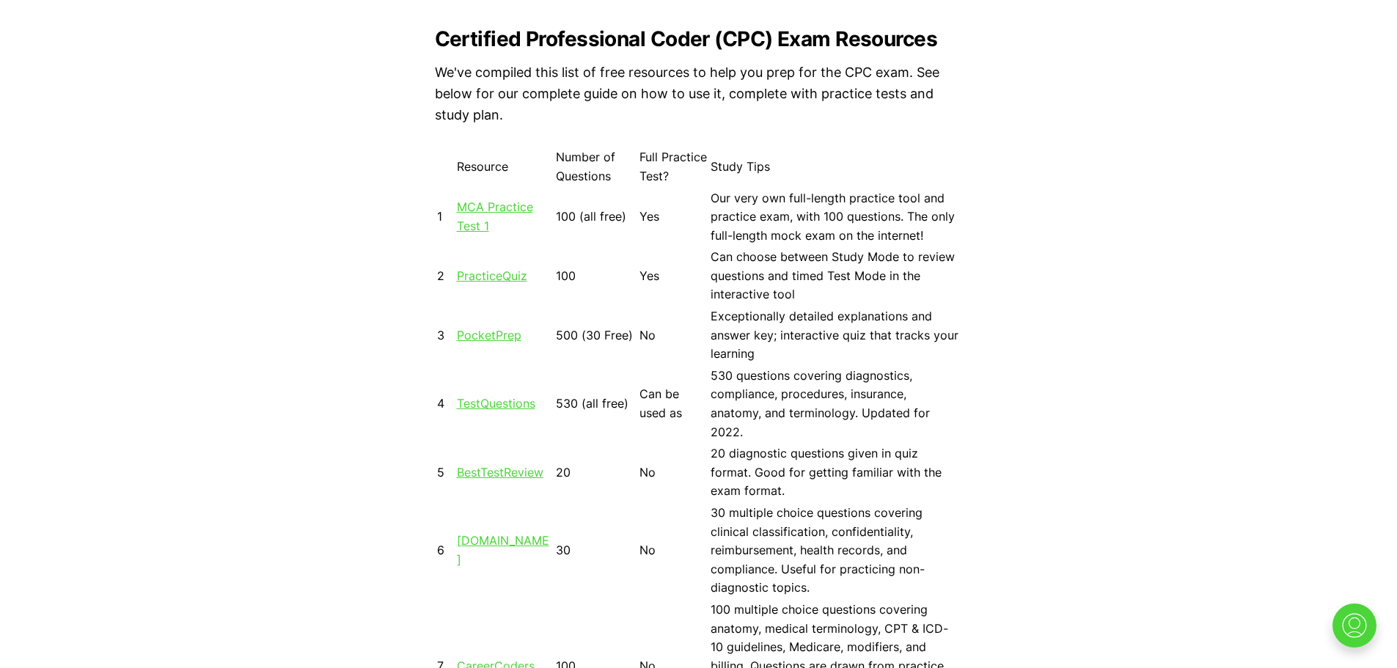
click at [487, 219] on link "MCA Practice Test 1" at bounding box center [495, 216] width 76 height 34
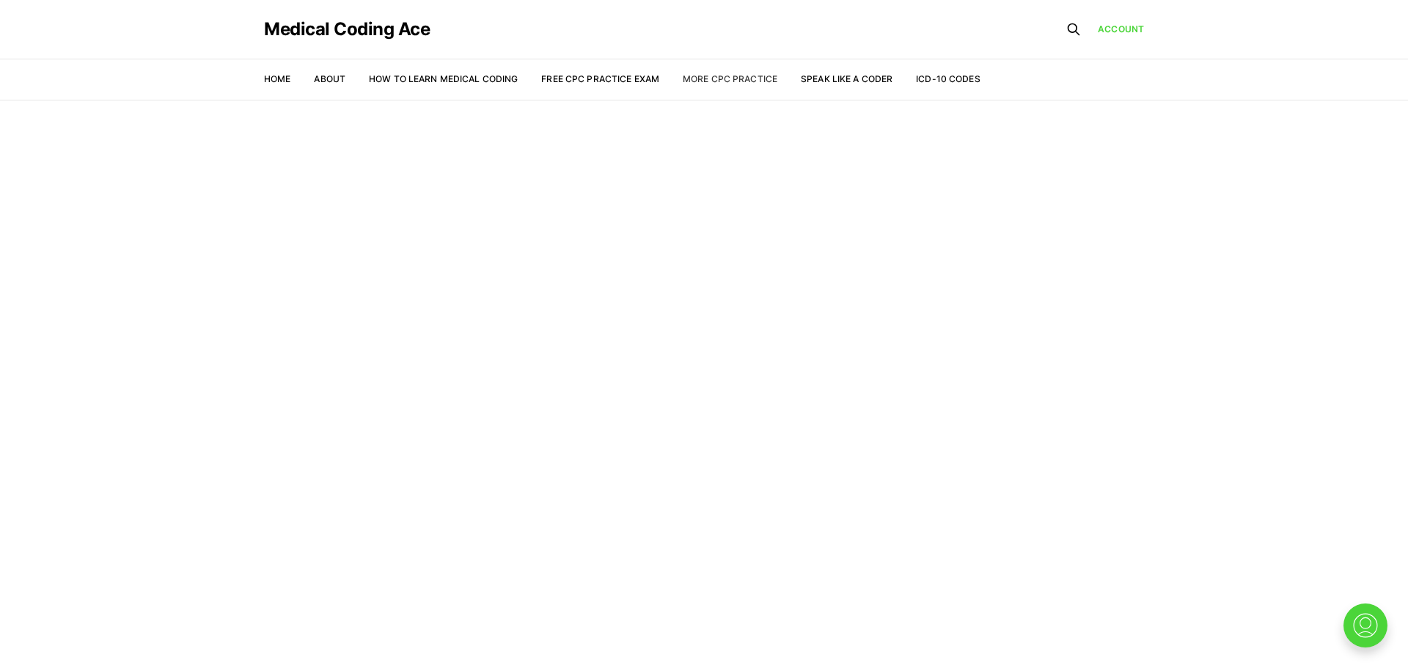
click at [718, 76] on link "More CPC Practice" at bounding box center [730, 78] width 95 height 11
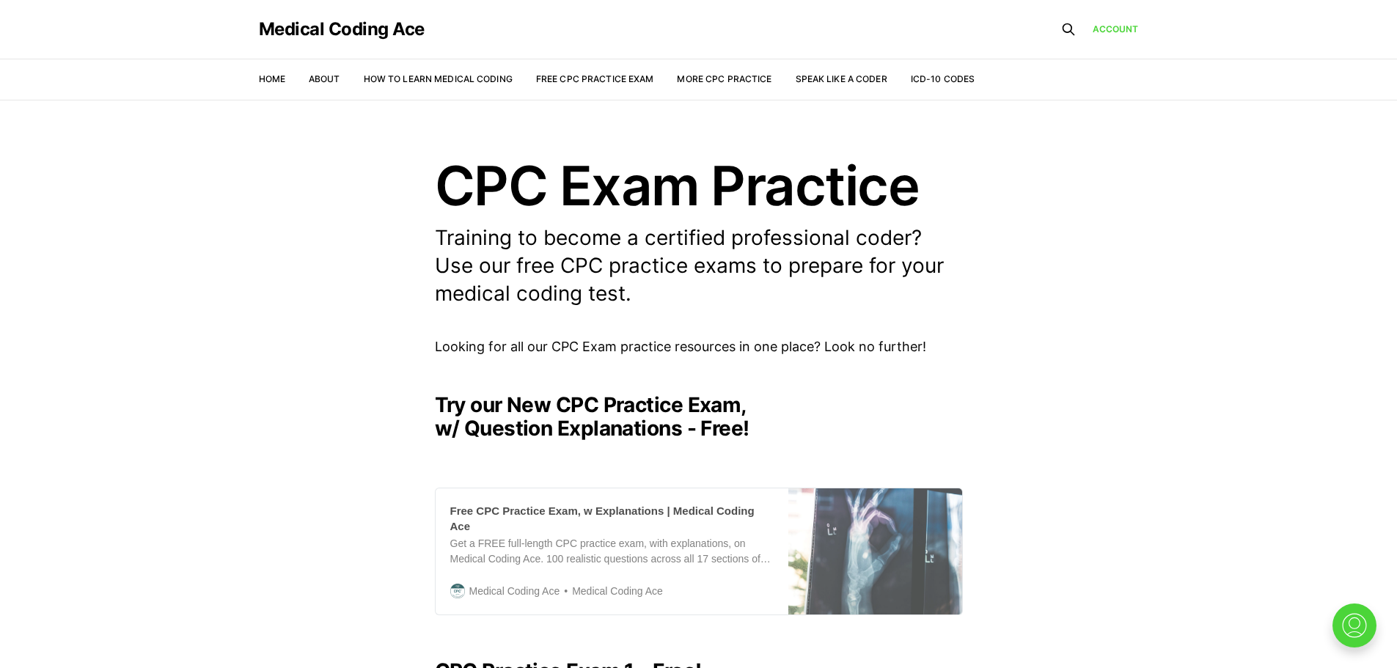
click at [606, 510] on div "Free CPC Practice Exam, w Explanations | Medical Coding Ace" at bounding box center [611, 518] width 323 height 31
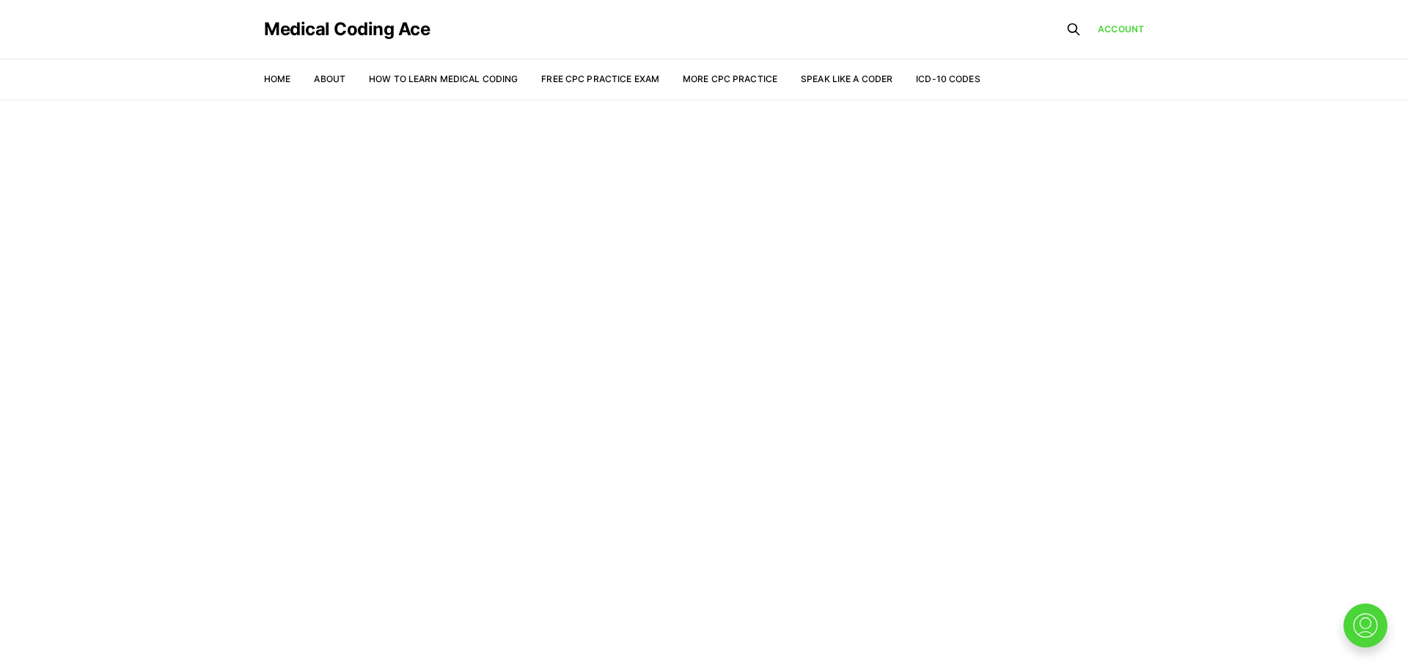
click at [562, 333] on main "Welcome to the Study Center - Student Plan" at bounding box center [704, 384] width 1408 height 568
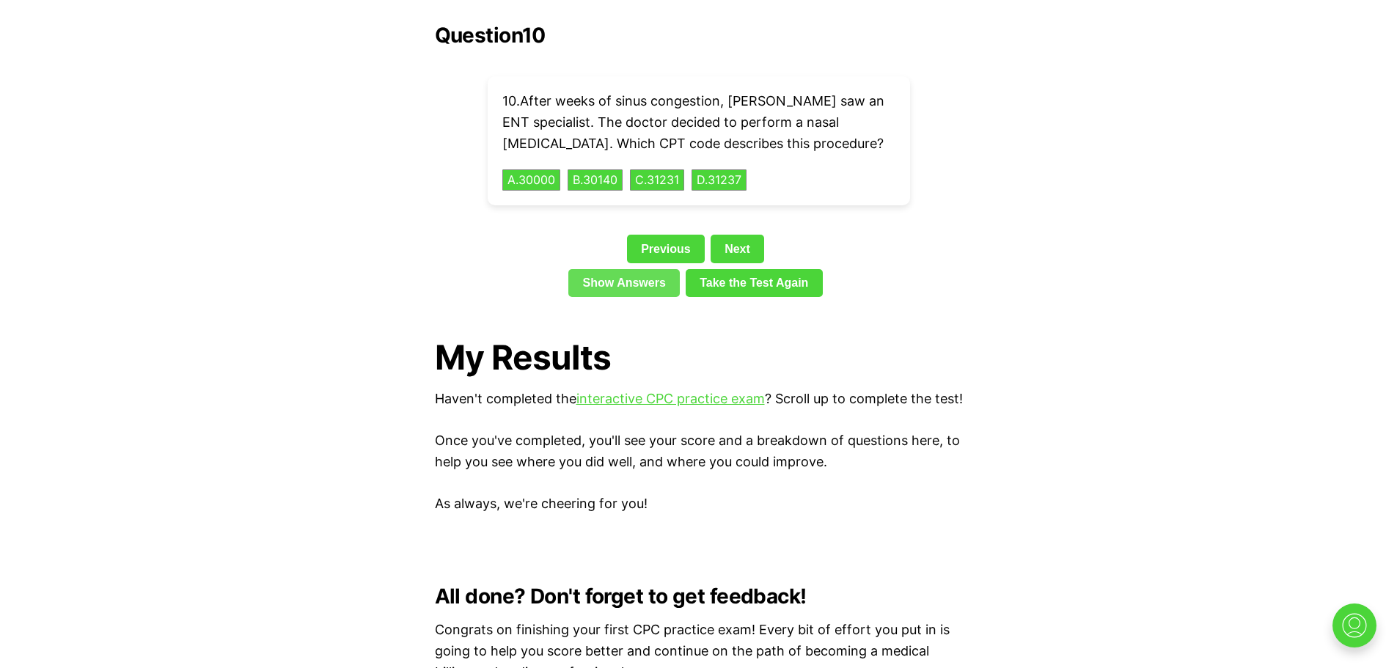
click at [642, 269] on link "Show Answers" at bounding box center [623, 283] width 111 height 28
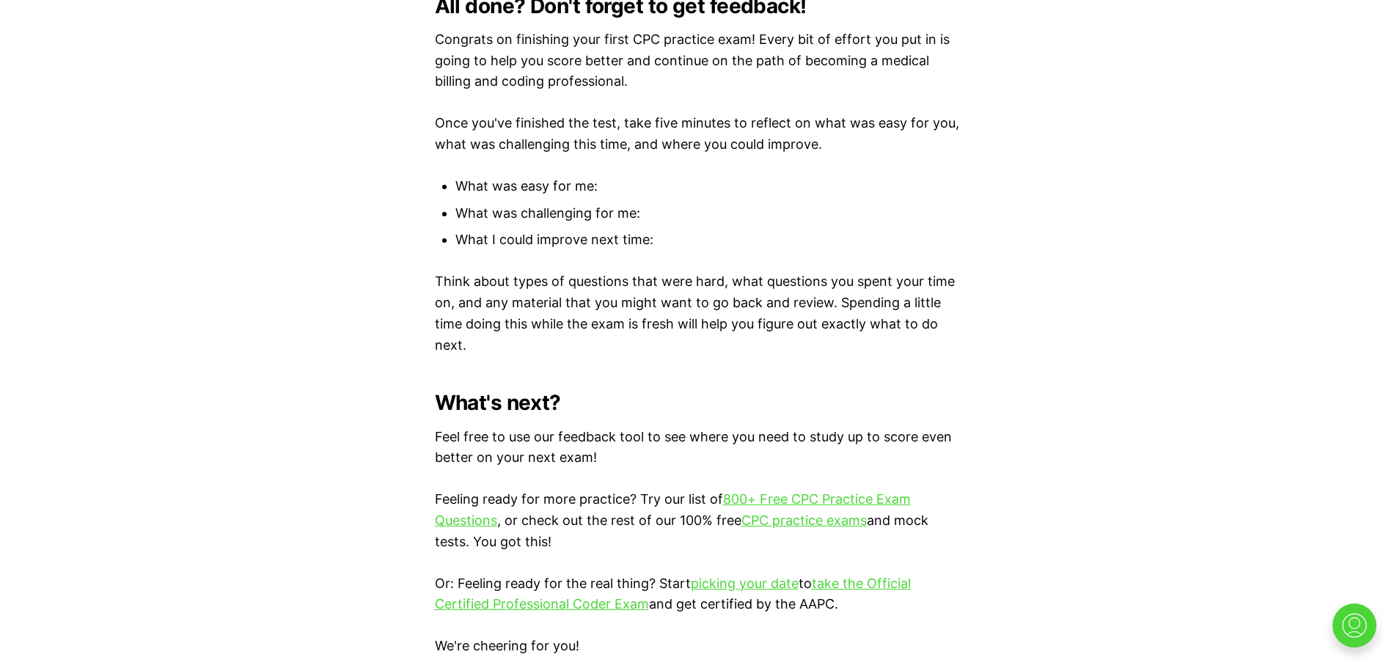
scroll to position [6022, 0]
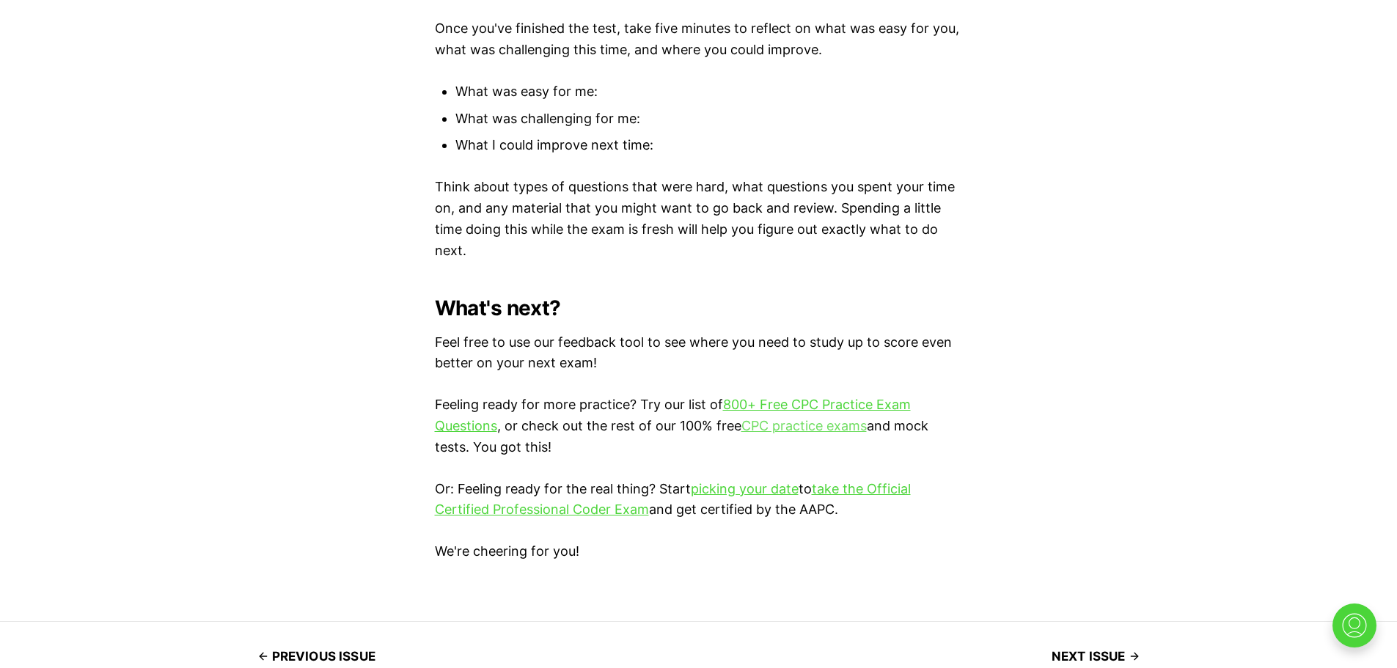
click at [809, 418] on link "CPC practice exams" at bounding box center [803, 425] width 125 height 15
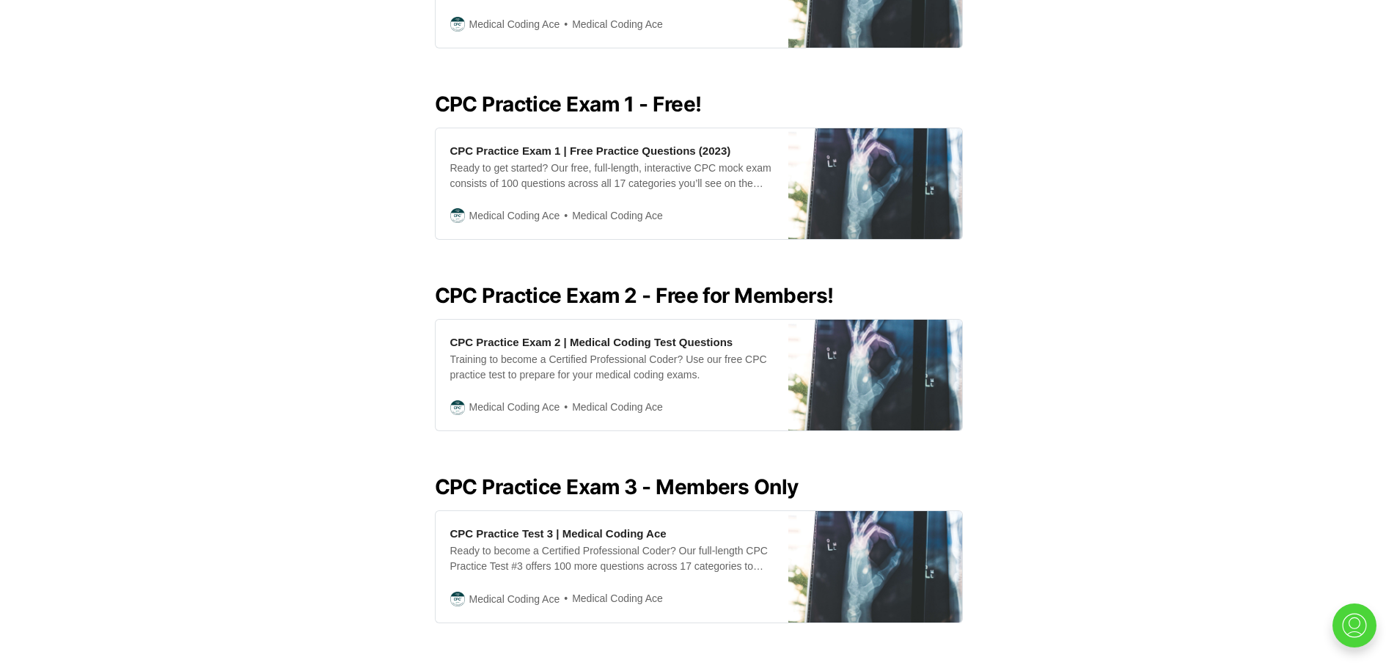
scroll to position [605, 0]
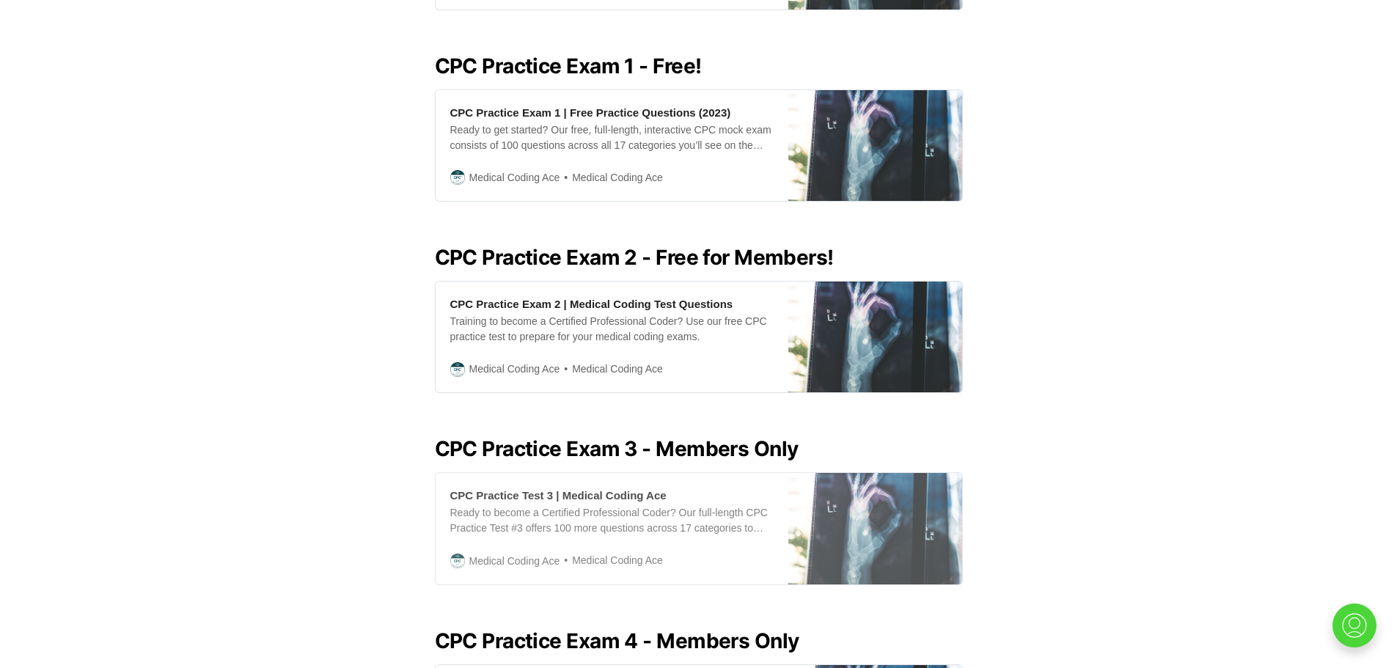
click at [480, 553] on span "Medical Coding Ace" at bounding box center [514, 561] width 91 height 16
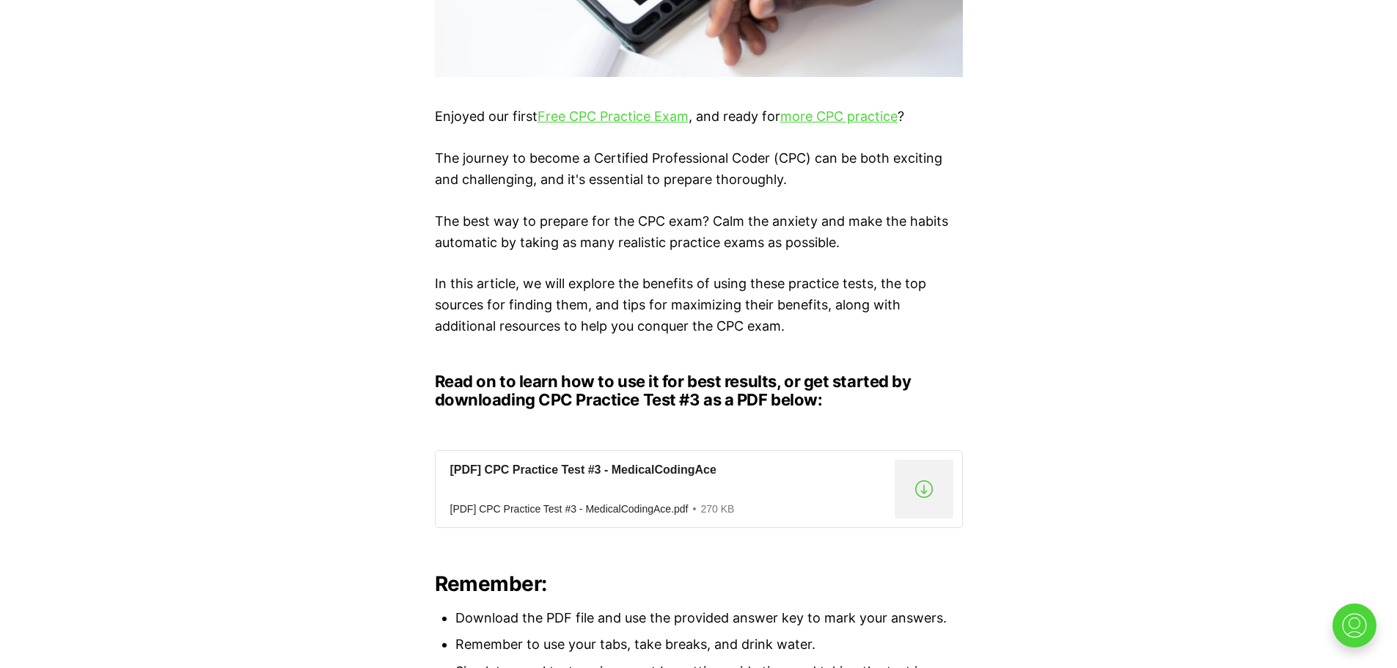
scroll to position [875, 0]
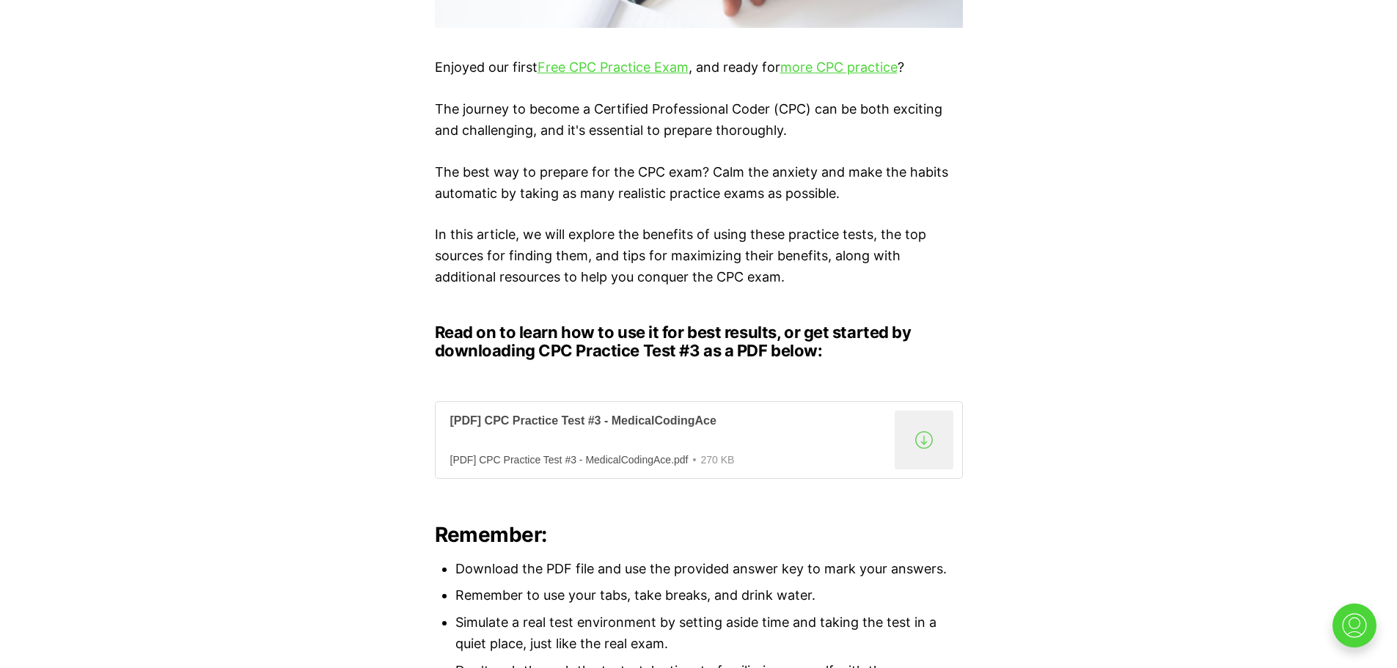
click at [598, 425] on div "[PDF] CPC Practice Test #3 - MedicalCodingAce" at bounding box center [669, 421] width 438 height 15
